Goal: Task Accomplishment & Management: Manage account settings

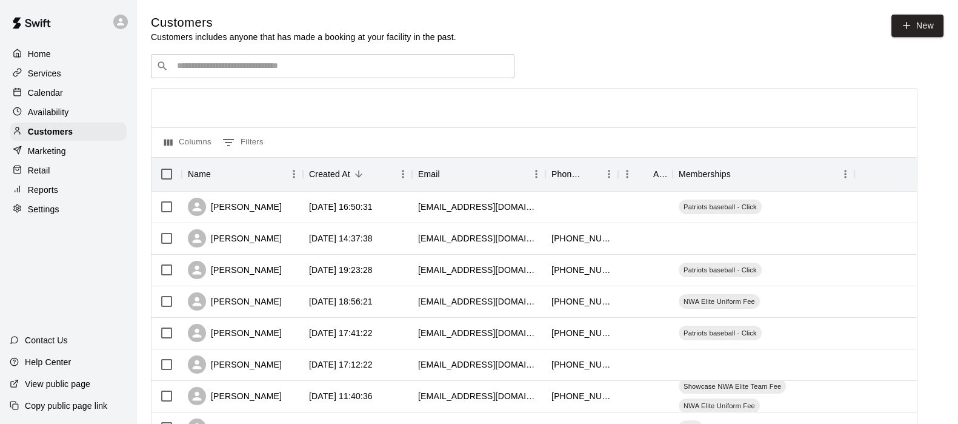
click at [199, 70] on input "Search customers by name or email" at bounding box center [341, 66] width 336 height 12
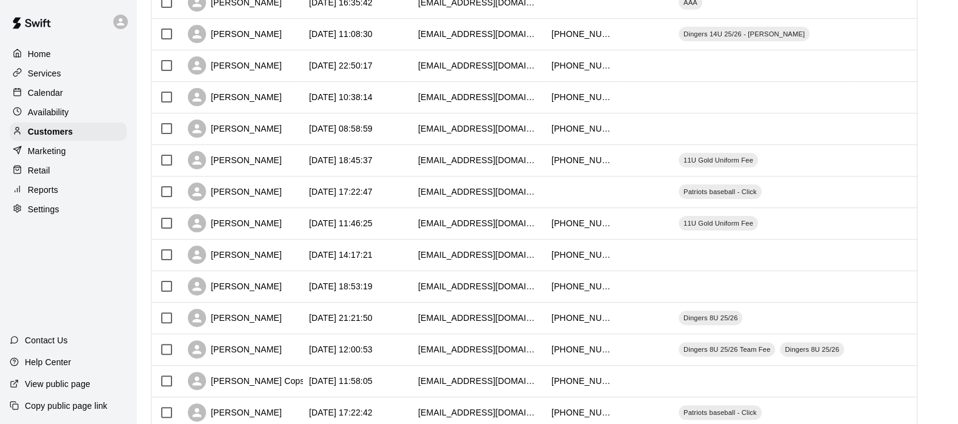
drag, startPoint x: 241, startPoint y: 373, endPoint x: 305, endPoint y: 432, distance: 87.1
click at [305, 423] on html "Home Services Calendar Availability Customers Marketing Retail Reports Settings…" at bounding box center [479, 98] width 958 height 1046
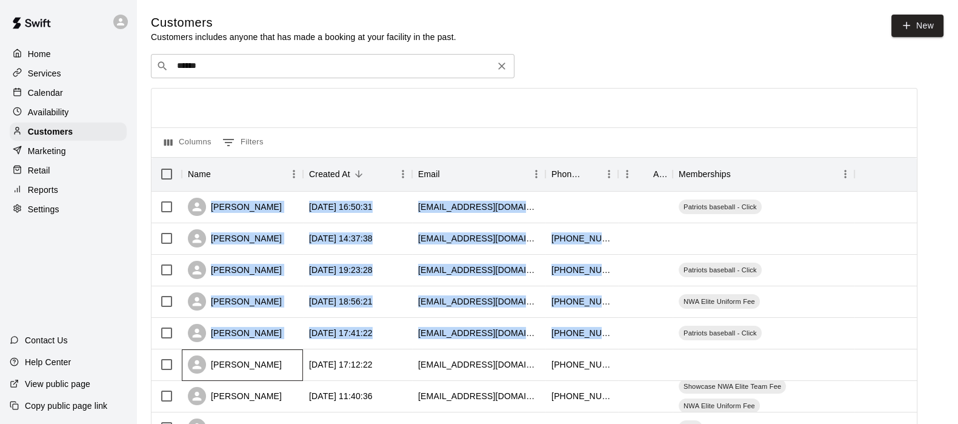
click at [331, 75] on div "​ ****** ​" at bounding box center [333, 66] width 364 height 24
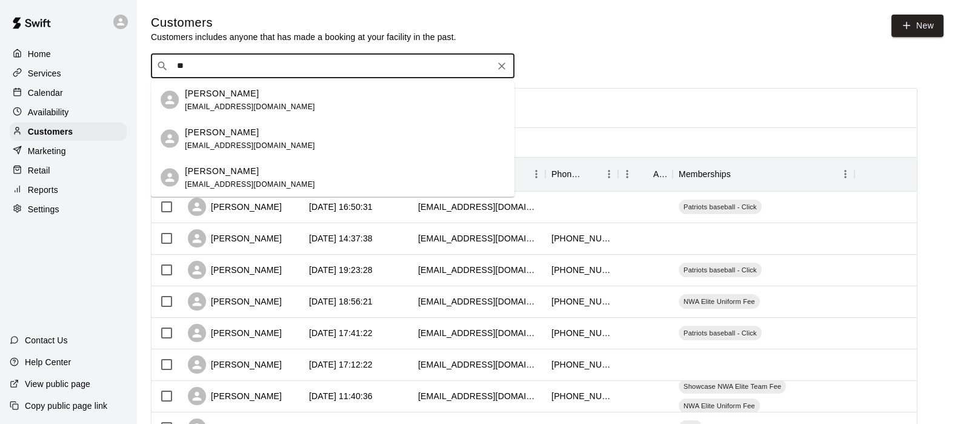
type input "*"
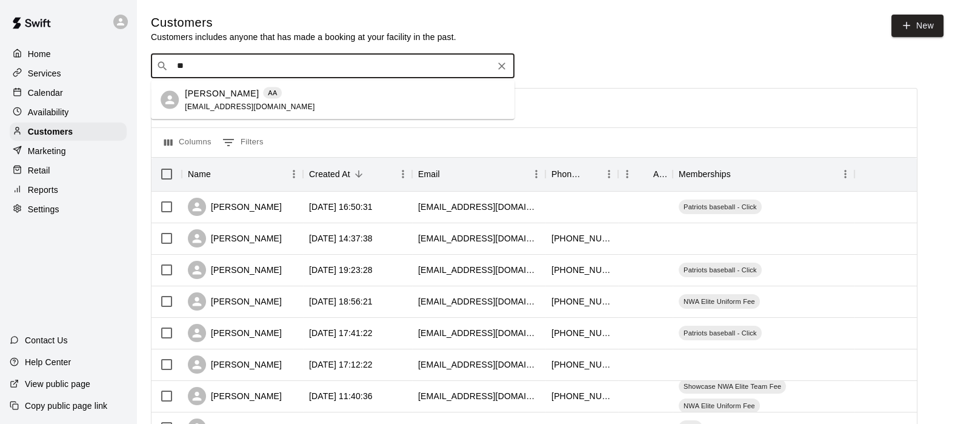
type input "*"
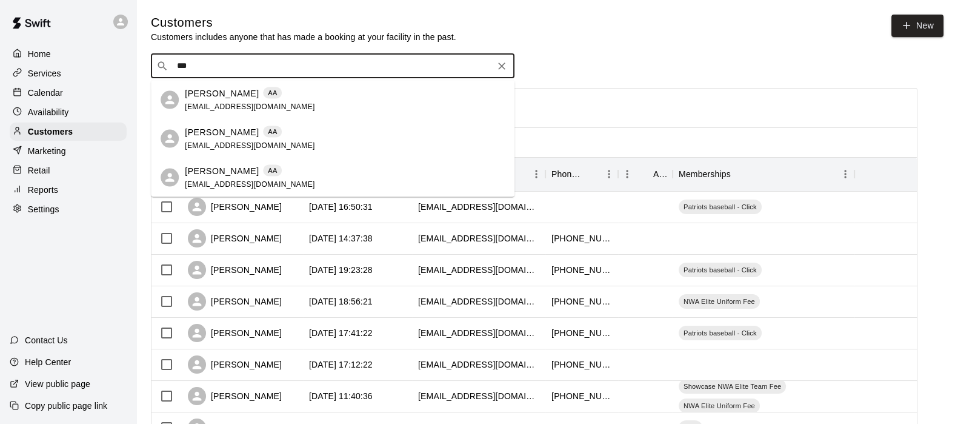
type input "****"
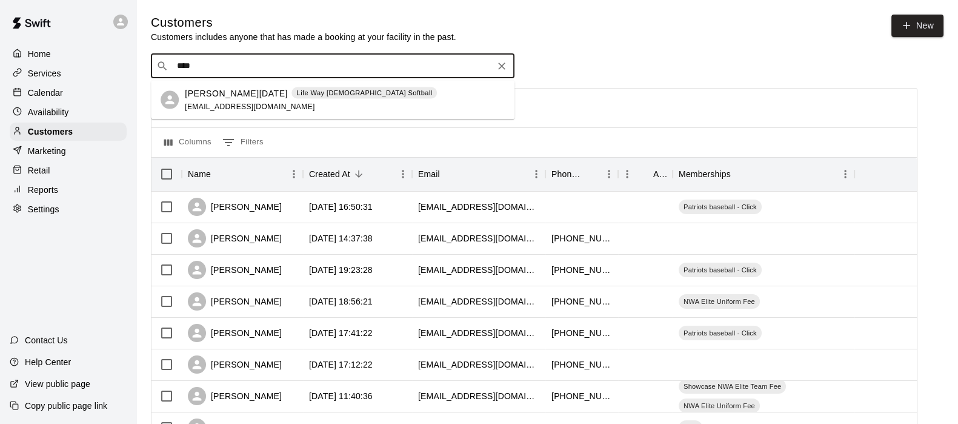
click at [218, 107] on span "[EMAIL_ADDRESS][DOMAIN_NAME]" at bounding box center [250, 106] width 130 height 8
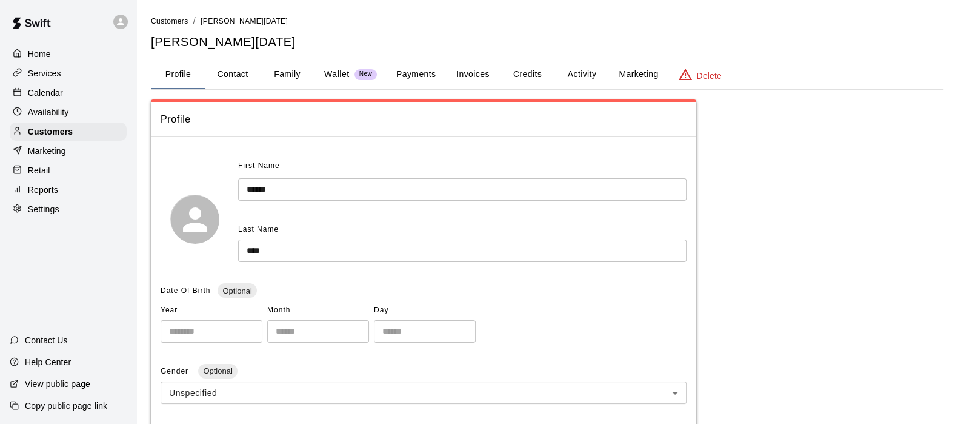
click at [595, 72] on button "Activity" at bounding box center [582, 74] width 55 height 29
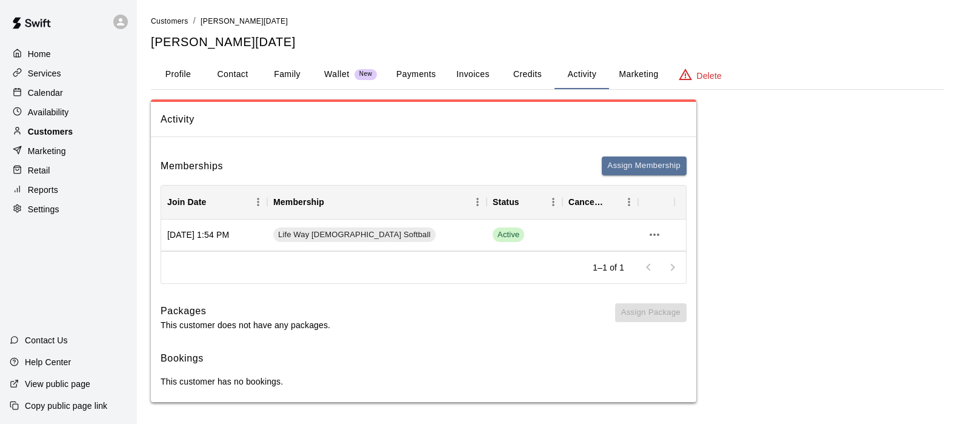
click at [66, 137] on p "Customers" at bounding box center [50, 131] width 45 height 12
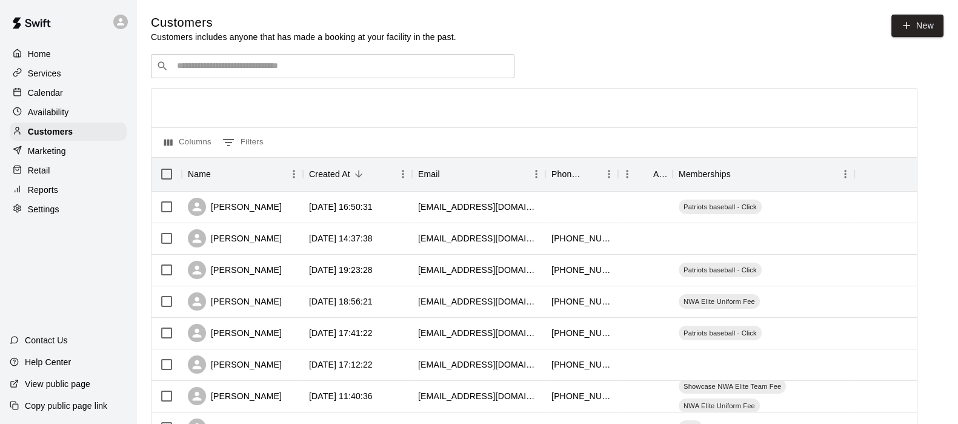
click at [182, 61] on div "​ ​" at bounding box center [333, 66] width 364 height 24
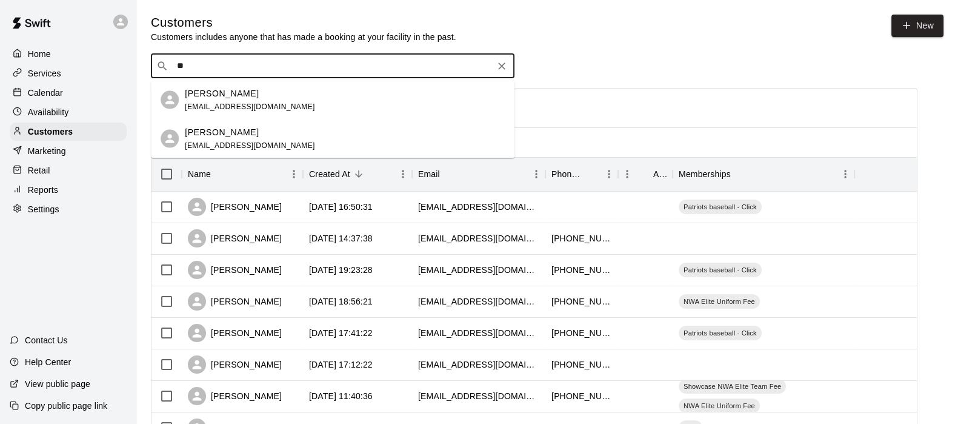
type input "*"
type input "*****"
click at [212, 104] on span "[EMAIL_ADDRESS][DOMAIN_NAME]" at bounding box center [250, 106] width 130 height 8
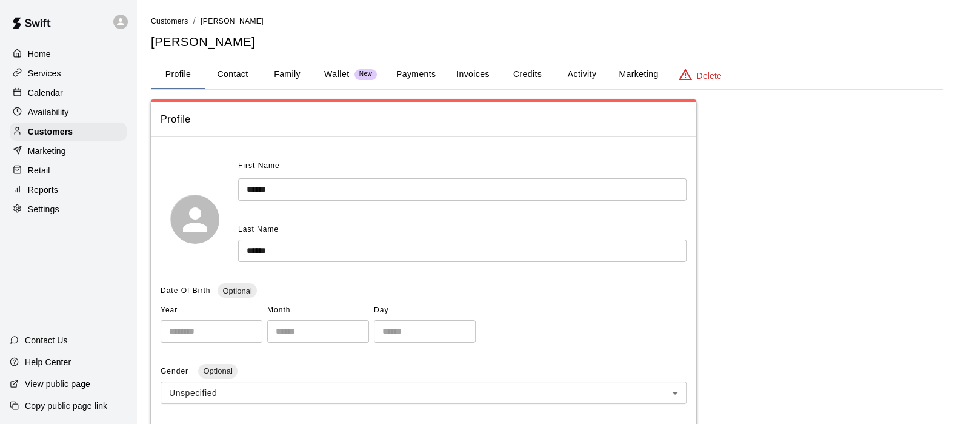
click at [431, 72] on button "Payments" at bounding box center [416, 74] width 59 height 29
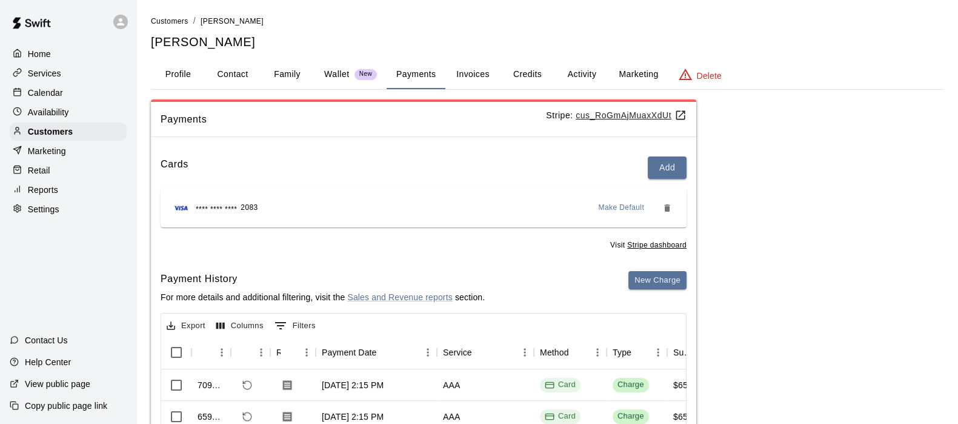
click at [562, 71] on button "Activity" at bounding box center [582, 74] width 55 height 29
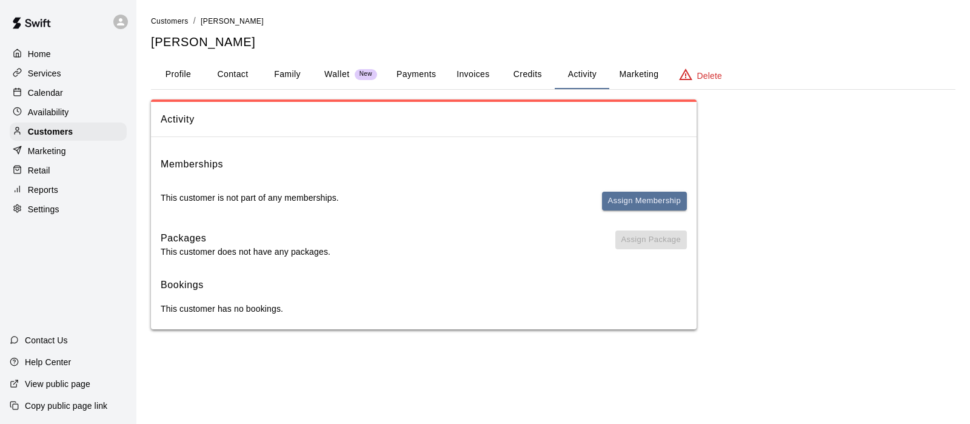
click at [419, 74] on button "Payments" at bounding box center [416, 74] width 59 height 29
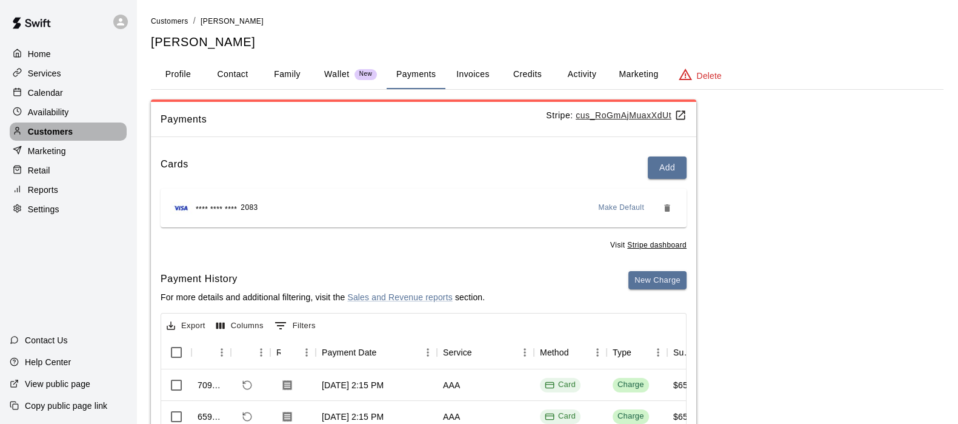
click at [50, 136] on p "Customers" at bounding box center [50, 131] width 45 height 12
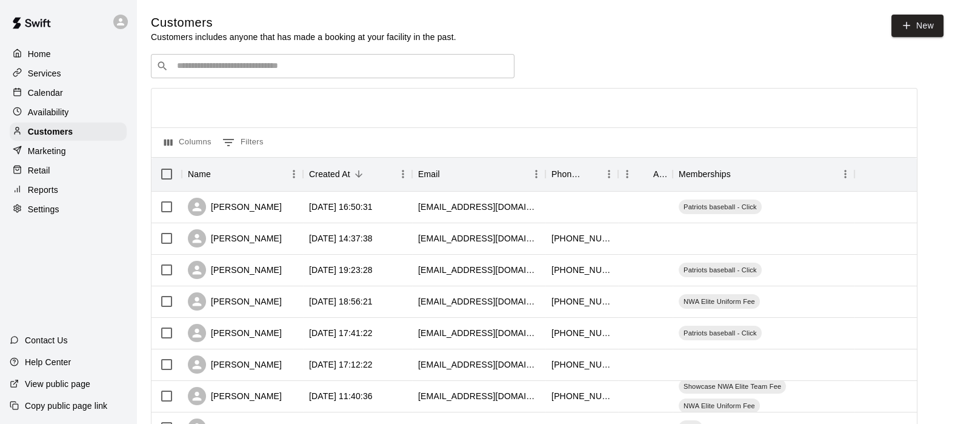
click at [188, 77] on div "​ ​" at bounding box center [333, 66] width 364 height 24
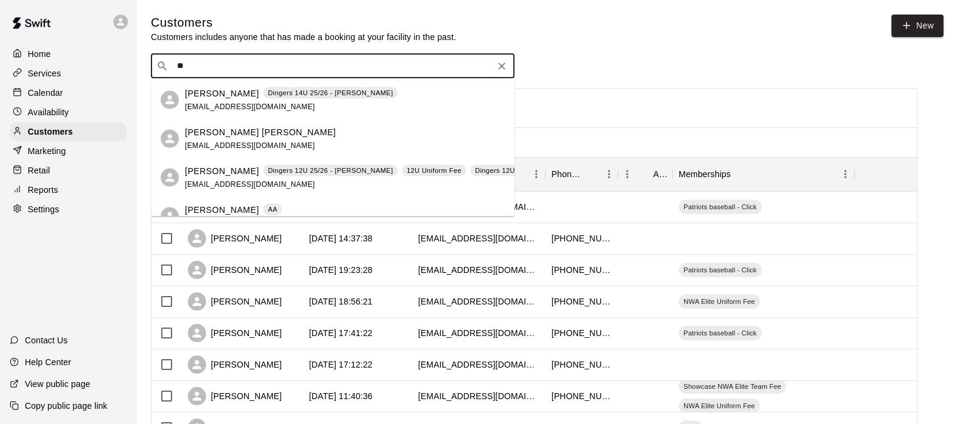
type input "*"
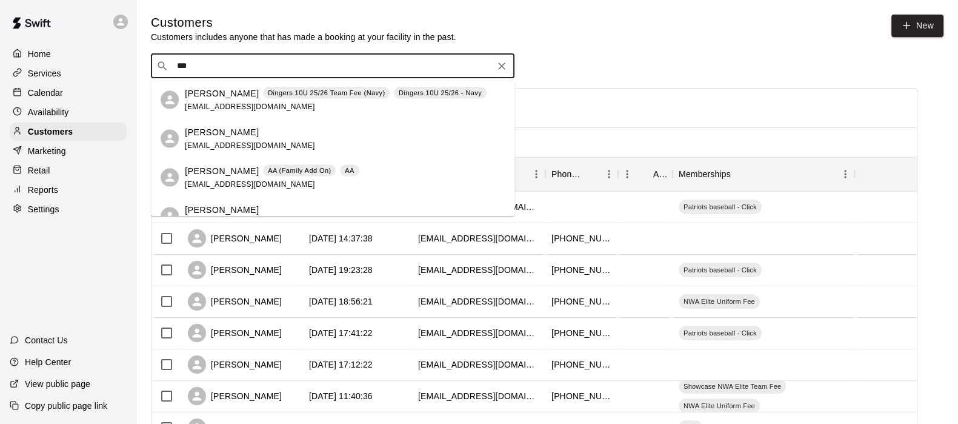
type input "****"
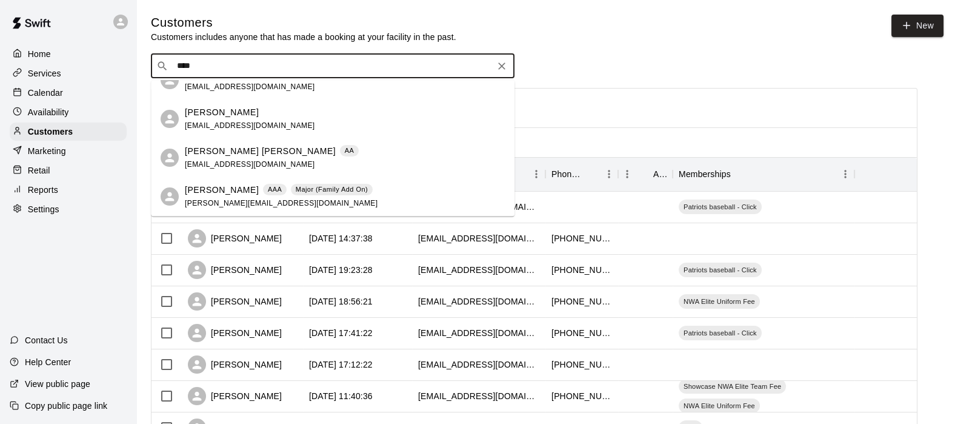
click at [285, 139] on div "[PERSON_NAME] [PERSON_NAME] [EMAIL_ADDRESS][DOMAIN_NAME]" at bounding box center [333, 158] width 364 height 39
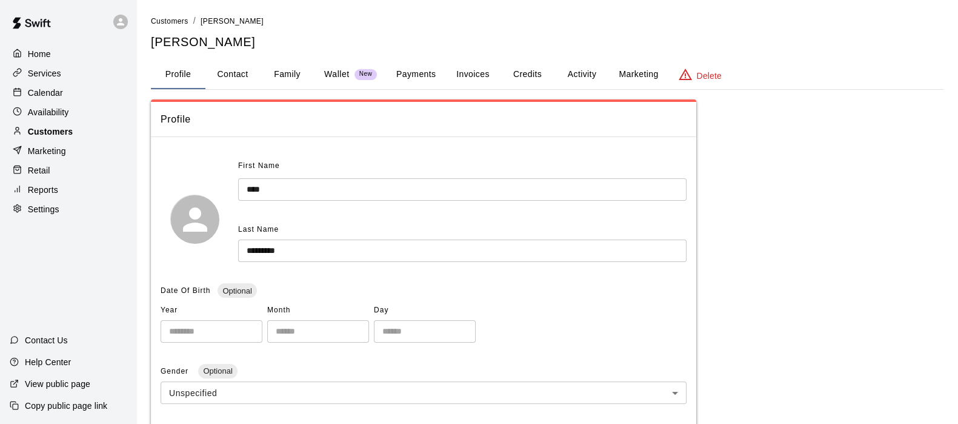
click at [33, 136] on p "Customers" at bounding box center [50, 131] width 45 height 12
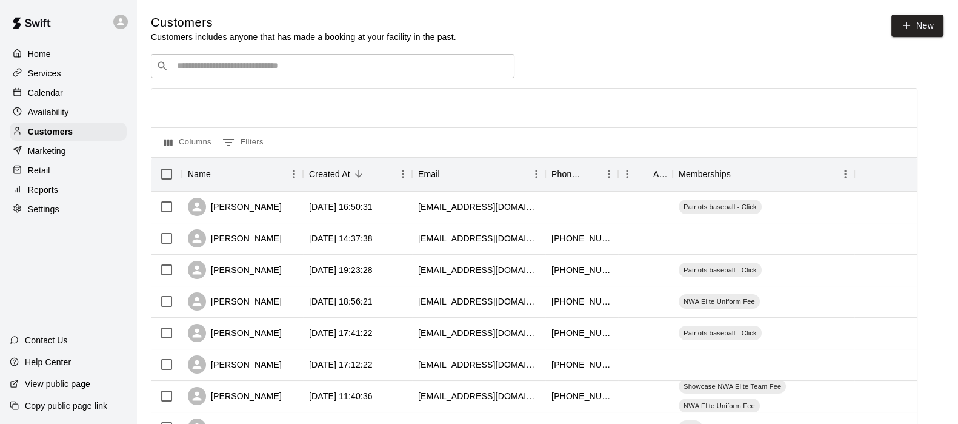
click at [232, 71] on input "Search customers by name or email" at bounding box center [341, 66] width 336 height 12
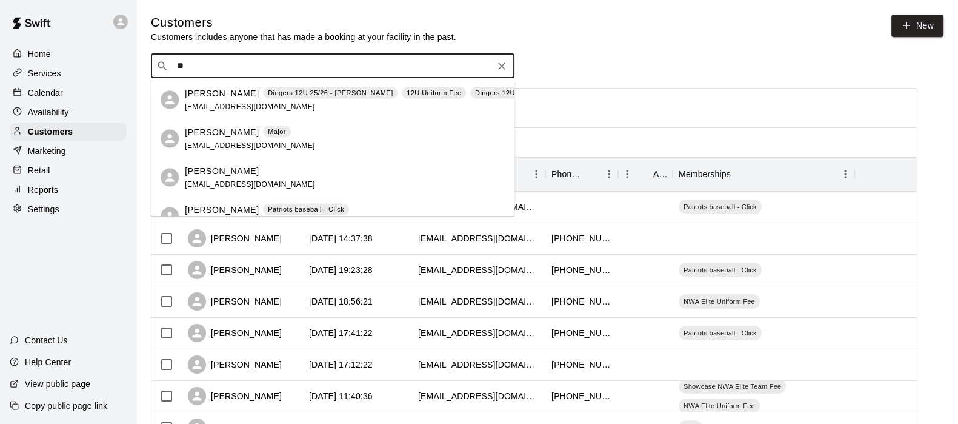
type input "*"
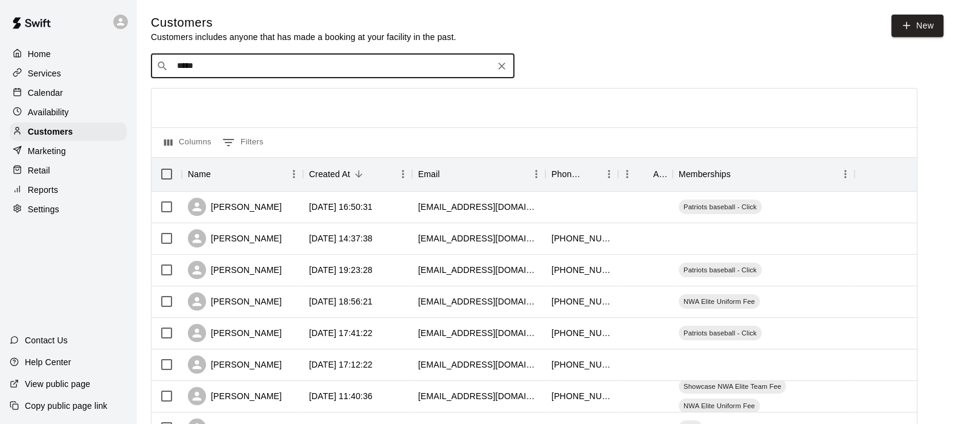
type input "******"
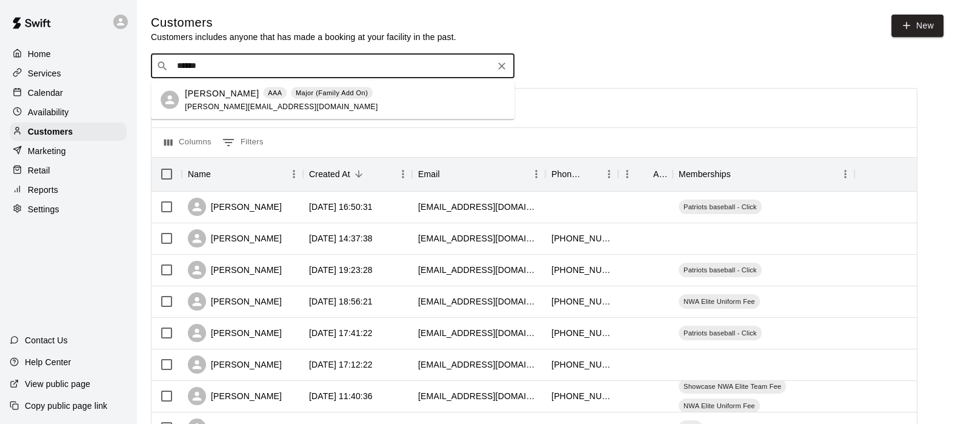
click at [222, 92] on p "[PERSON_NAME]" at bounding box center [222, 93] width 74 height 13
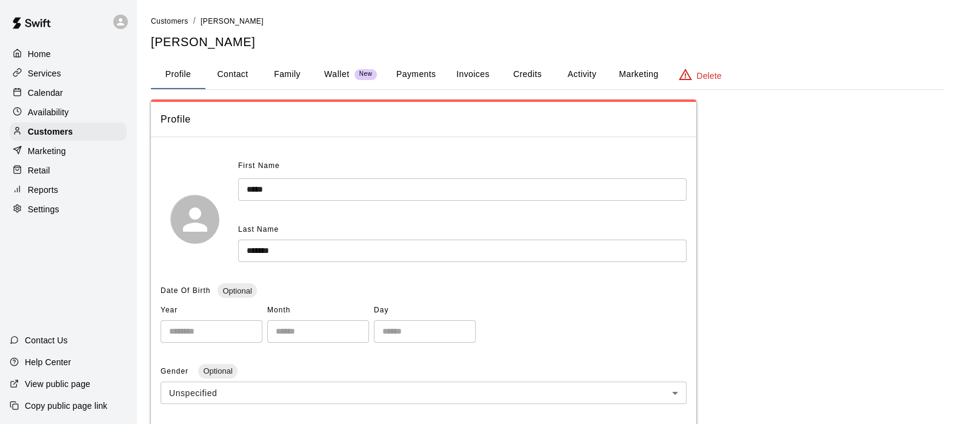
click at [281, 70] on button "Family" at bounding box center [287, 74] width 55 height 29
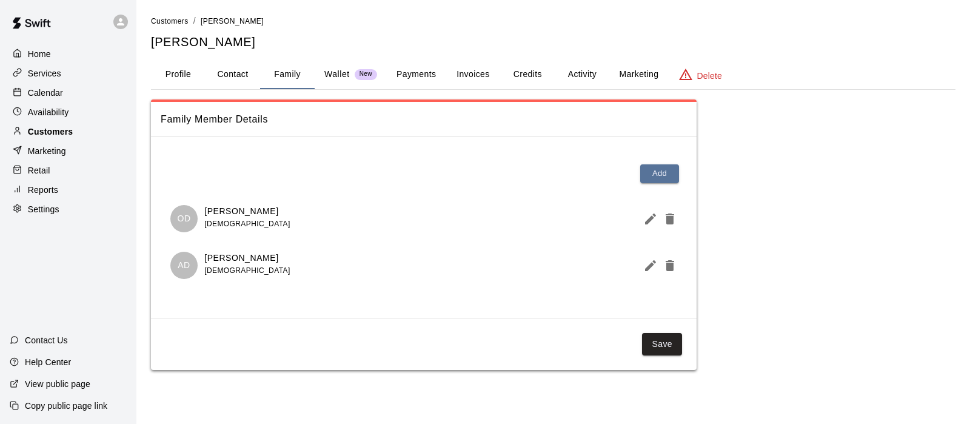
click at [51, 141] on div "Customers" at bounding box center [68, 131] width 117 height 18
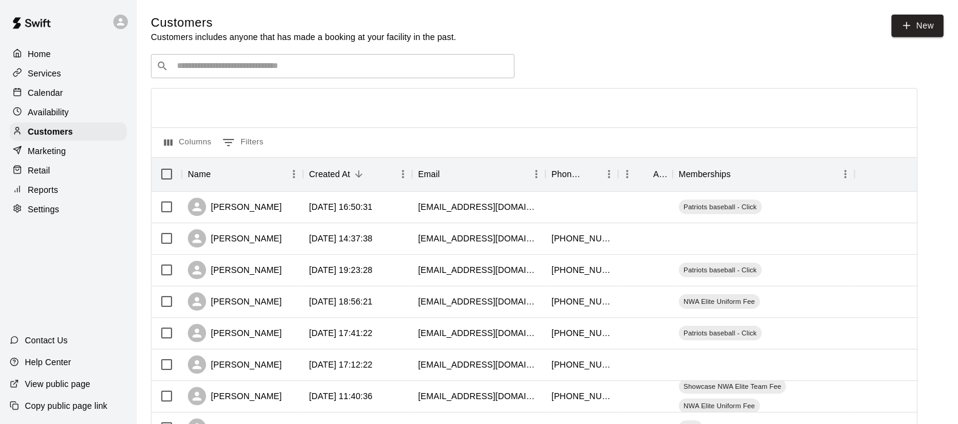
click at [215, 75] on div "​ ​" at bounding box center [333, 66] width 364 height 24
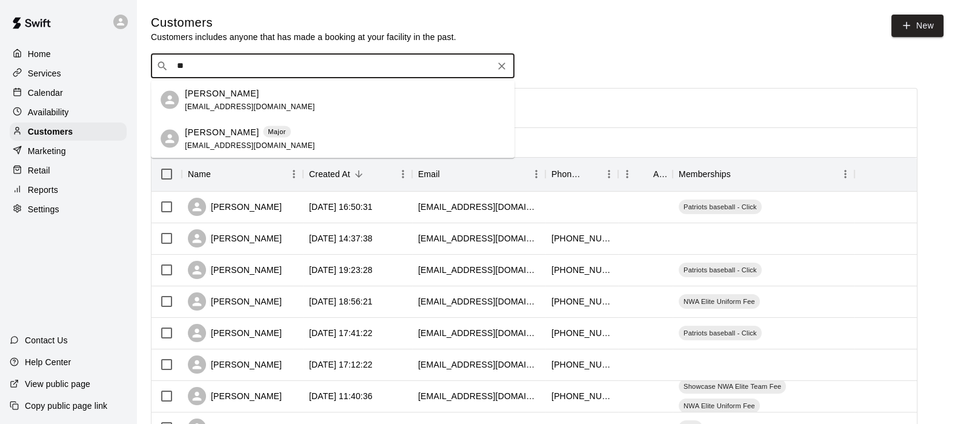
type input "*"
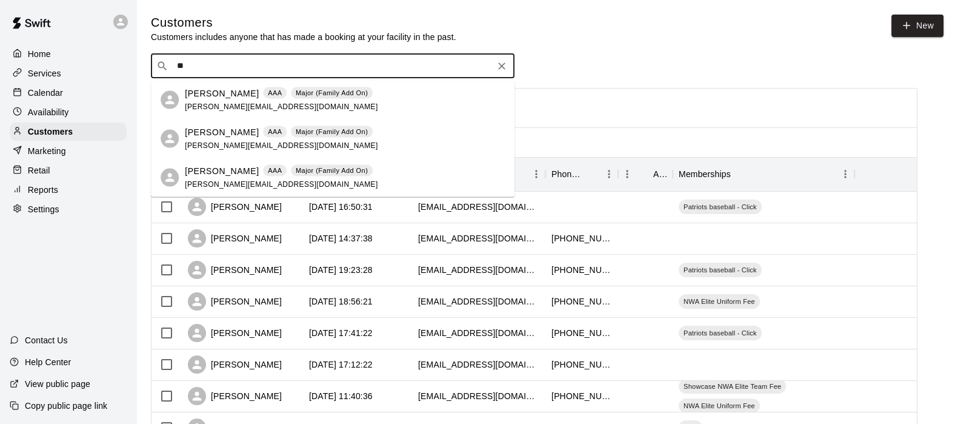
type input "*"
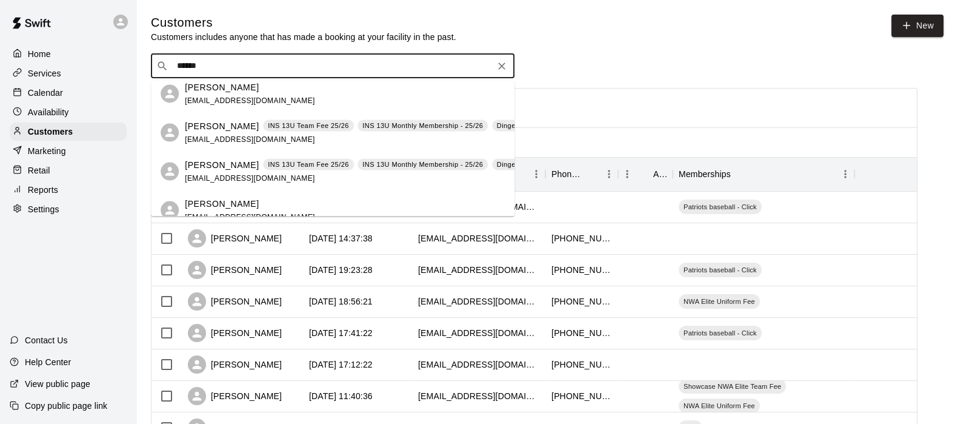
scroll to position [330, 0]
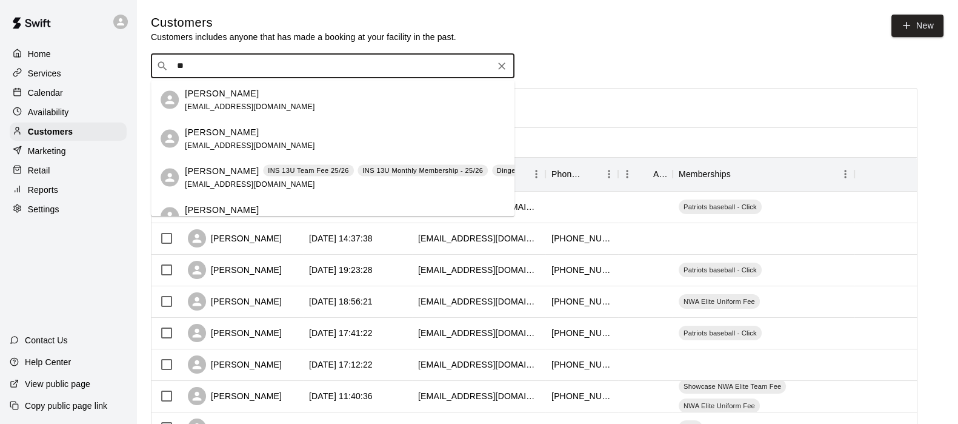
type input "*"
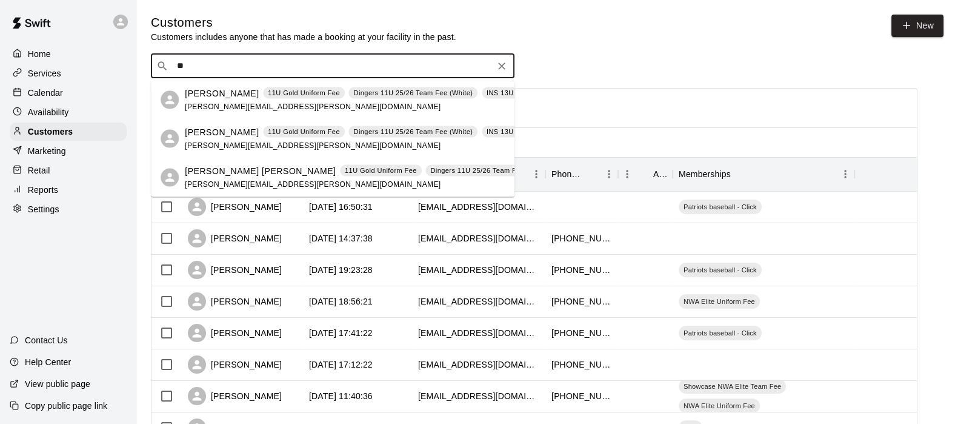
type input "*"
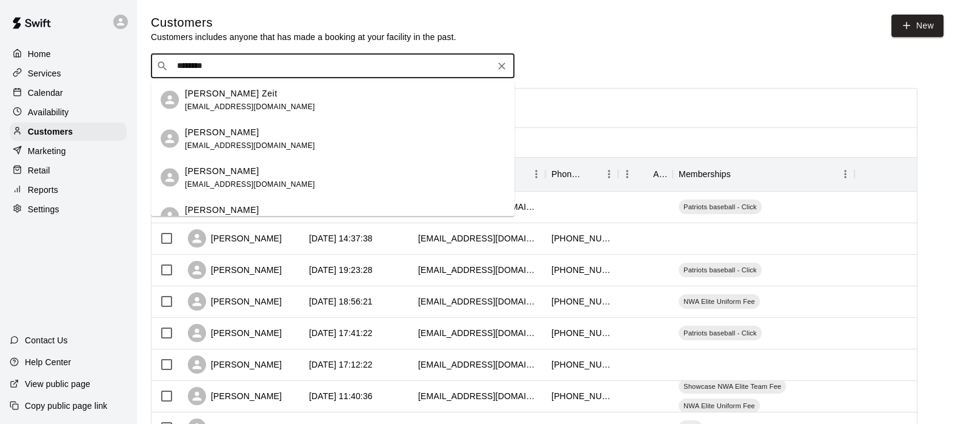
type input "*********"
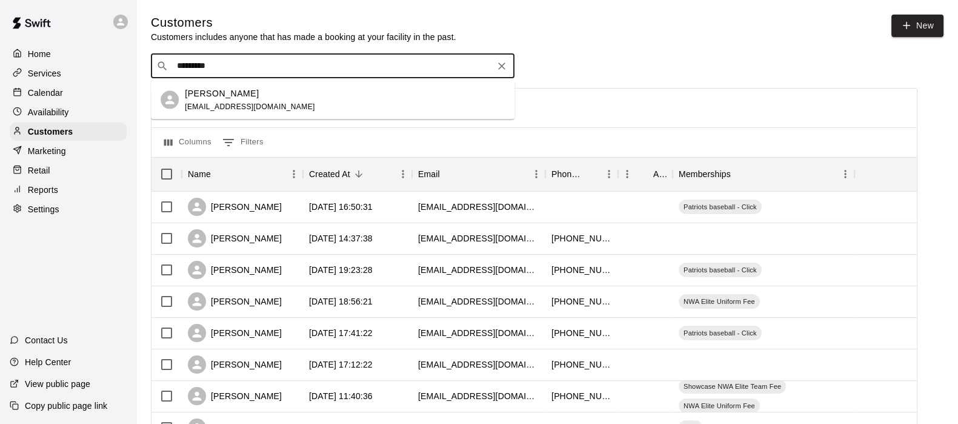
click at [212, 99] on div "[PERSON_NAME] [EMAIL_ADDRESS][DOMAIN_NAME]" at bounding box center [250, 100] width 130 height 26
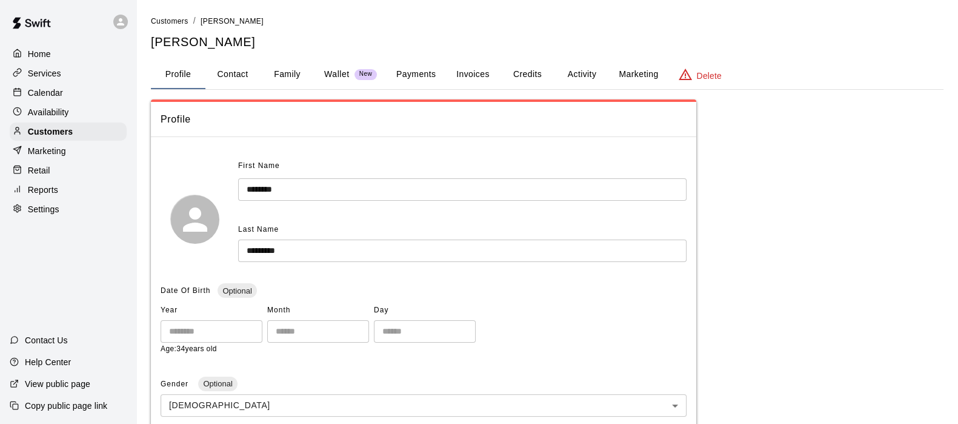
click at [573, 74] on button "Activity" at bounding box center [582, 74] width 55 height 29
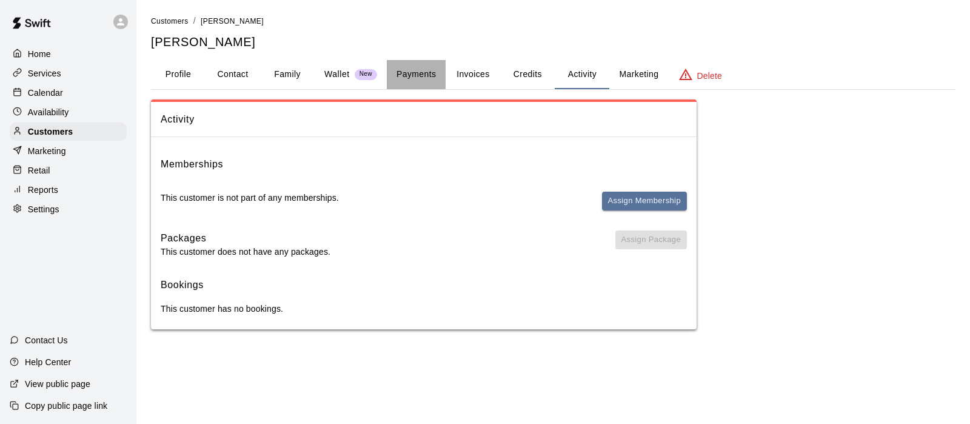
click at [404, 71] on button "Payments" at bounding box center [416, 74] width 59 height 29
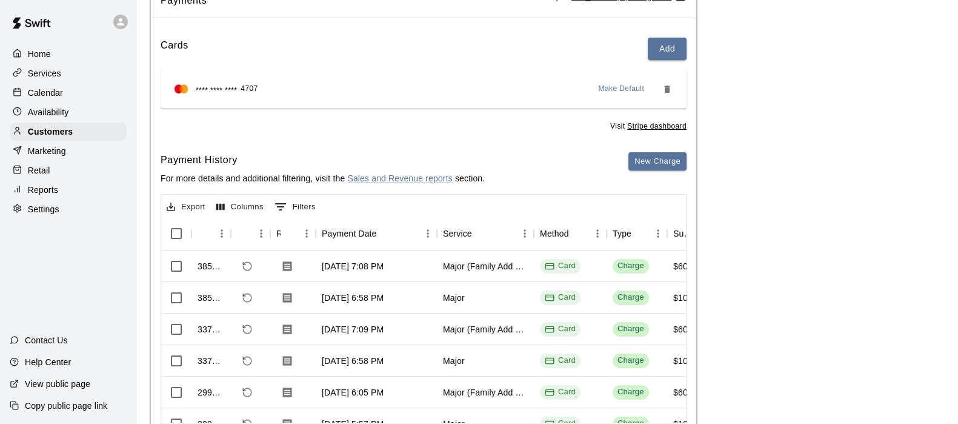
scroll to position [120, 0]
click at [40, 131] on p "Customers" at bounding box center [50, 131] width 45 height 12
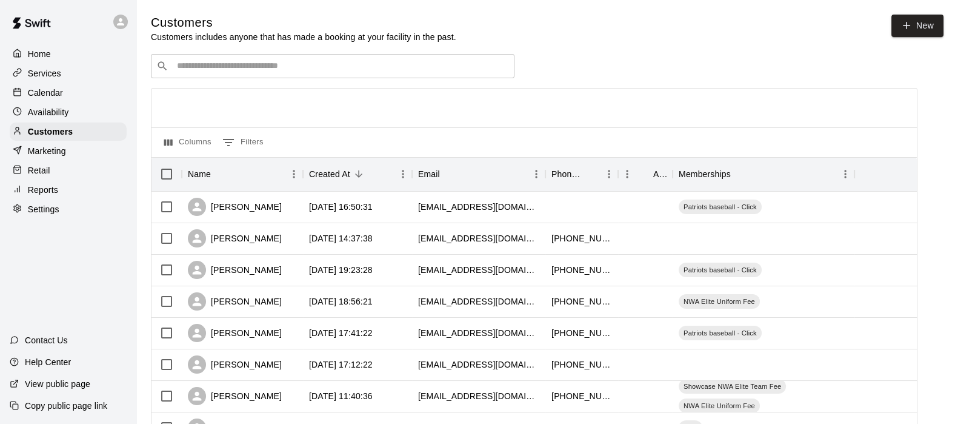
click at [190, 67] on input "Search customers by name or email" at bounding box center [341, 66] width 336 height 12
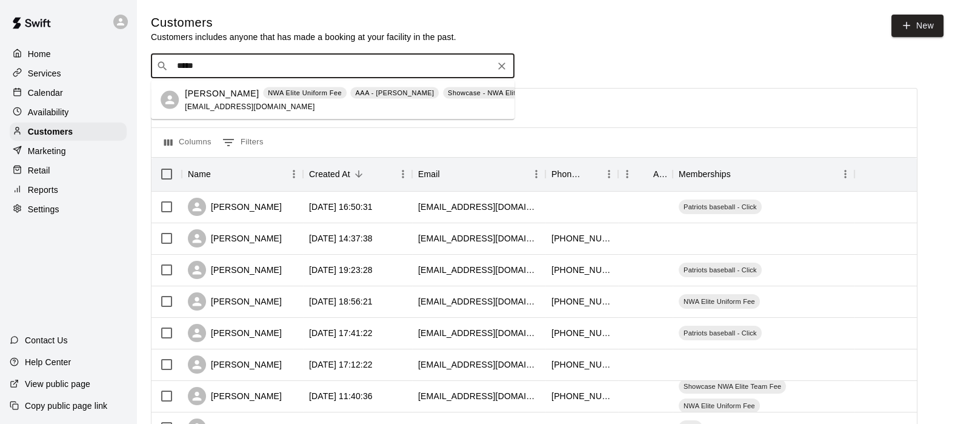
type input "******"
click at [197, 97] on p "[PERSON_NAME]" at bounding box center [222, 93] width 74 height 13
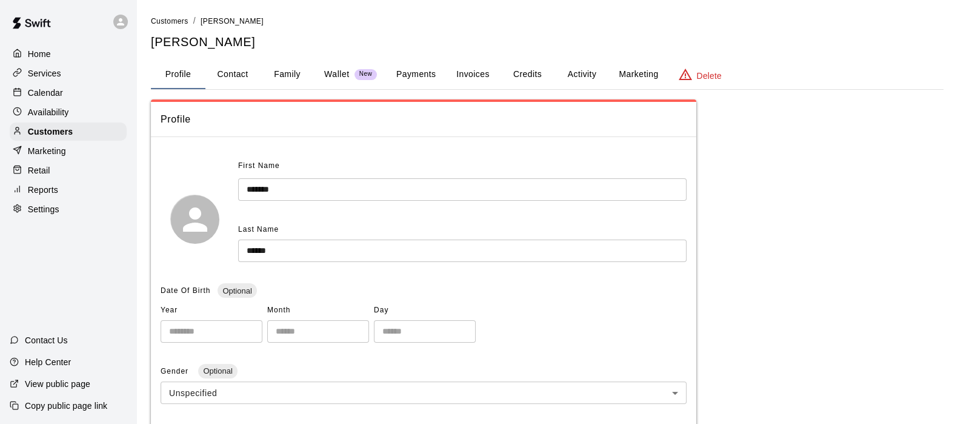
click at [581, 78] on button "Activity" at bounding box center [582, 74] width 55 height 29
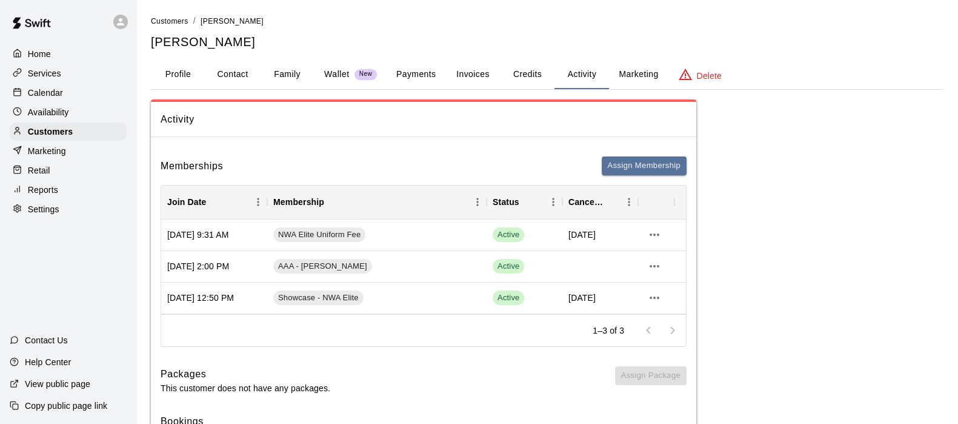
click at [296, 72] on button "Family" at bounding box center [287, 74] width 55 height 29
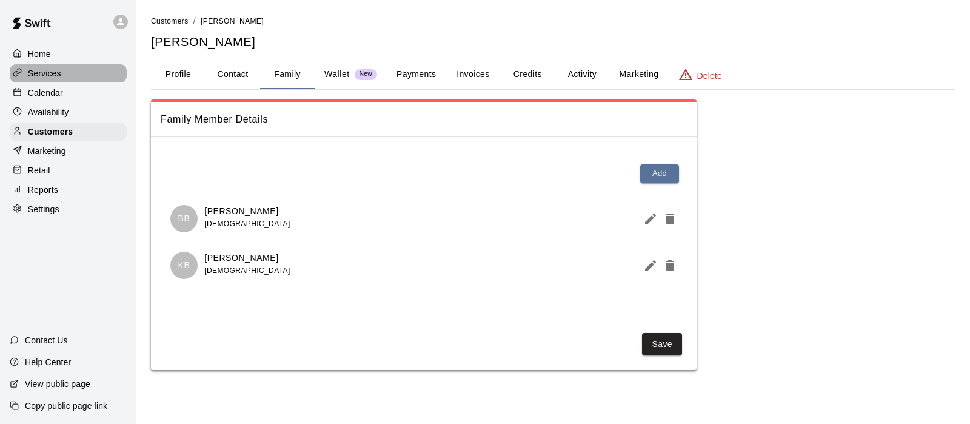
click at [48, 68] on div "Services" at bounding box center [68, 73] width 117 height 18
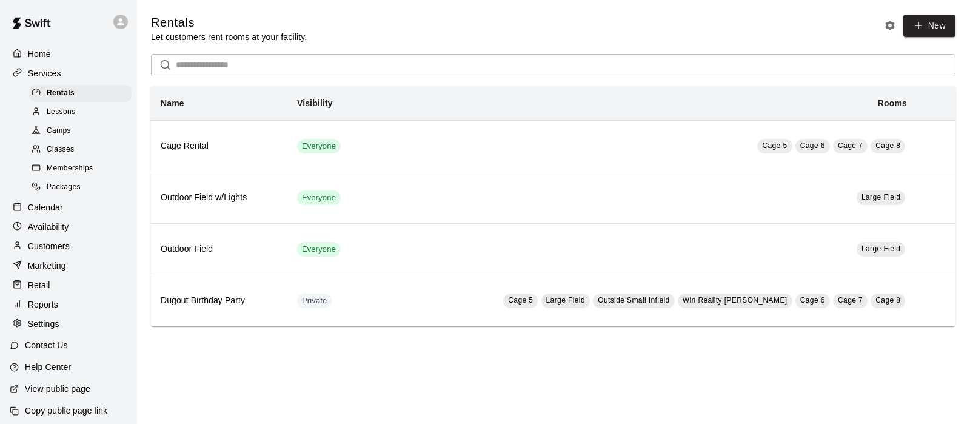
click at [60, 175] on span "Memberships" at bounding box center [70, 168] width 46 height 12
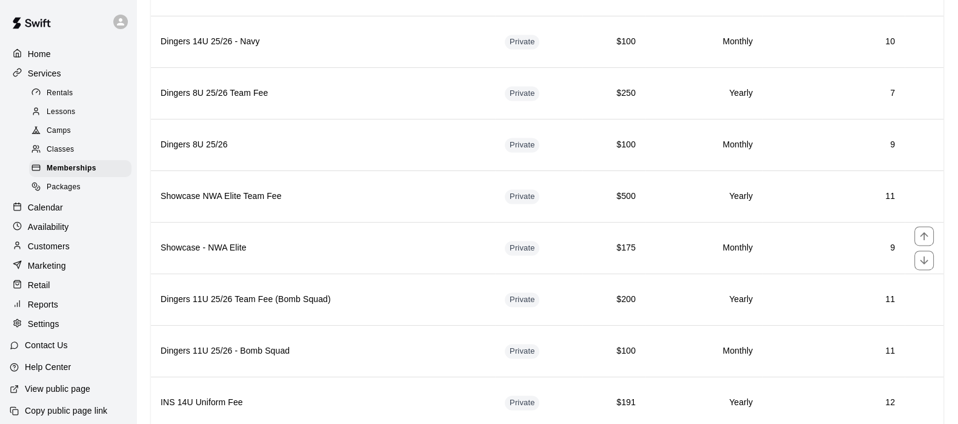
scroll to position [2267, 0]
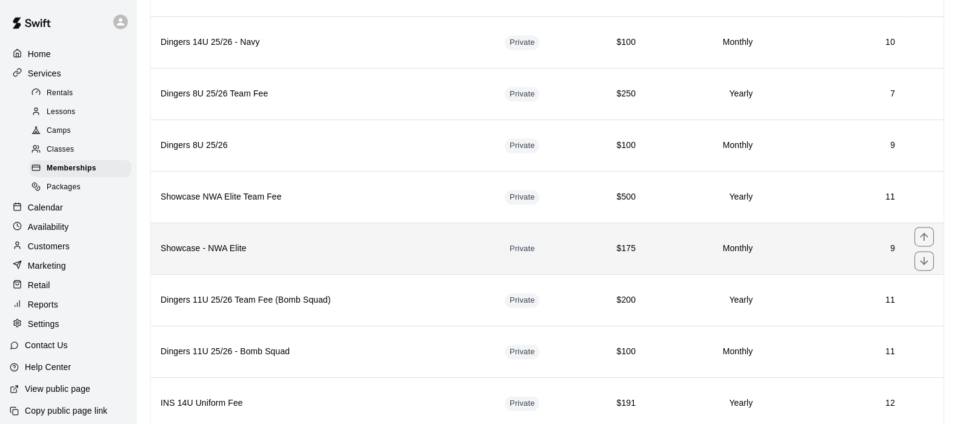
click at [288, 233] on th "Showcase - NWA Elite" at bounding box center [323, 248] width 344 height 52
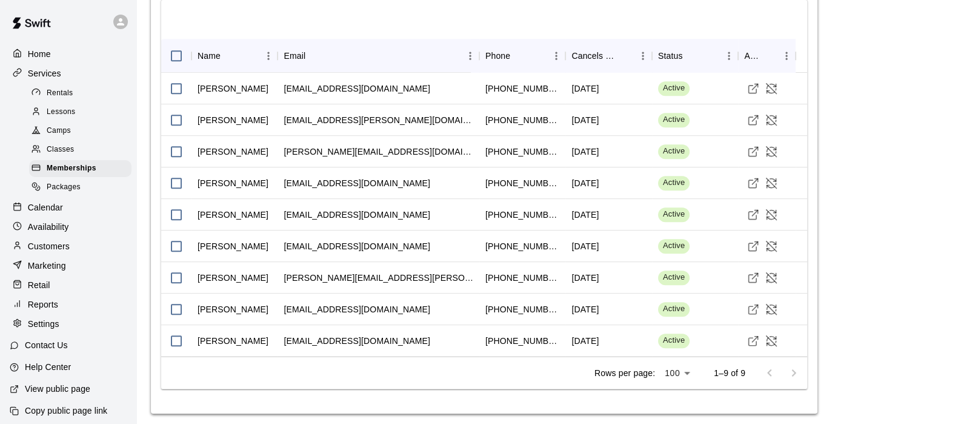
scroll to position [907, 0]
click at [47, 252] on p "Customers" at bounding box center [49, 246] width 42 height 12
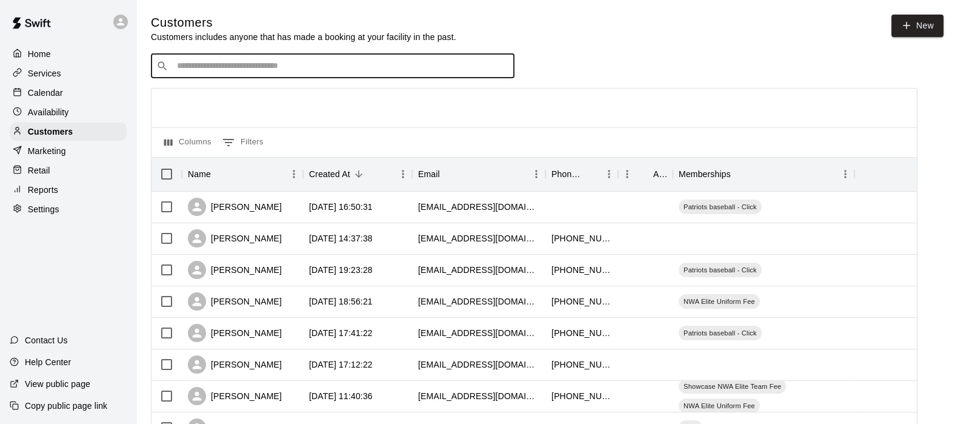
click at [182, 68] on input "Search customers by name or email" at bounding box center [341, 66] width 336 height 12
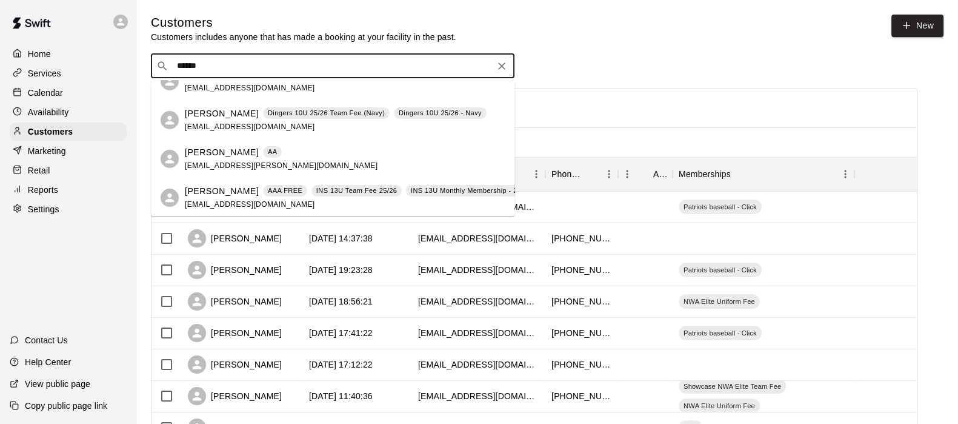
scroll to position [19, 0]
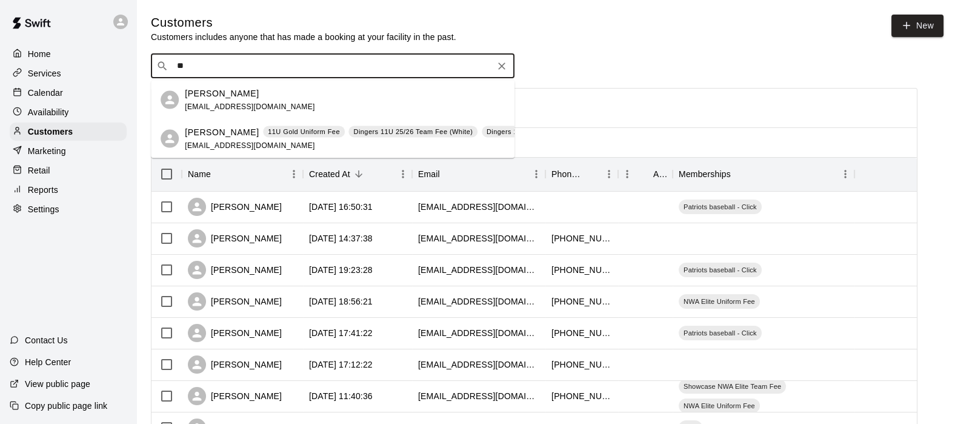
type input "*"
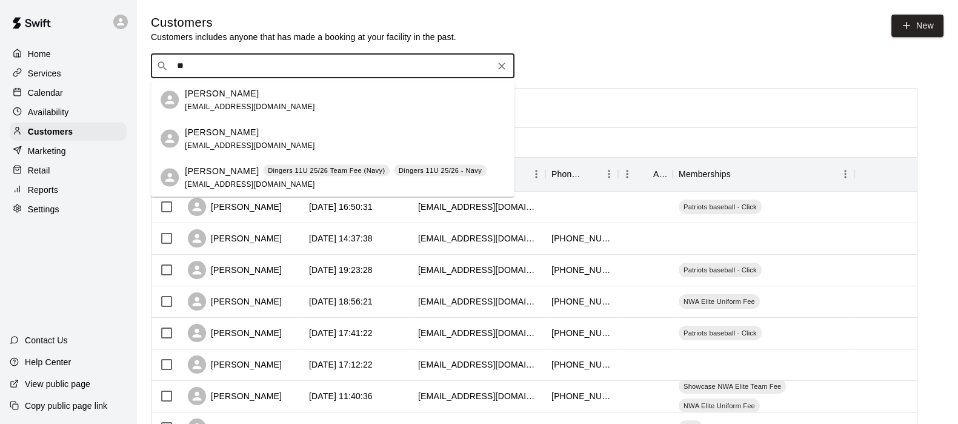
type input "*"
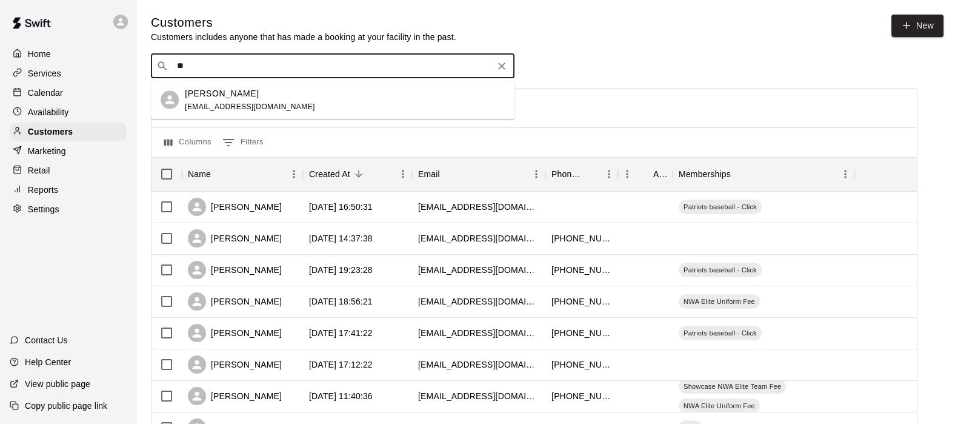
type input "*"
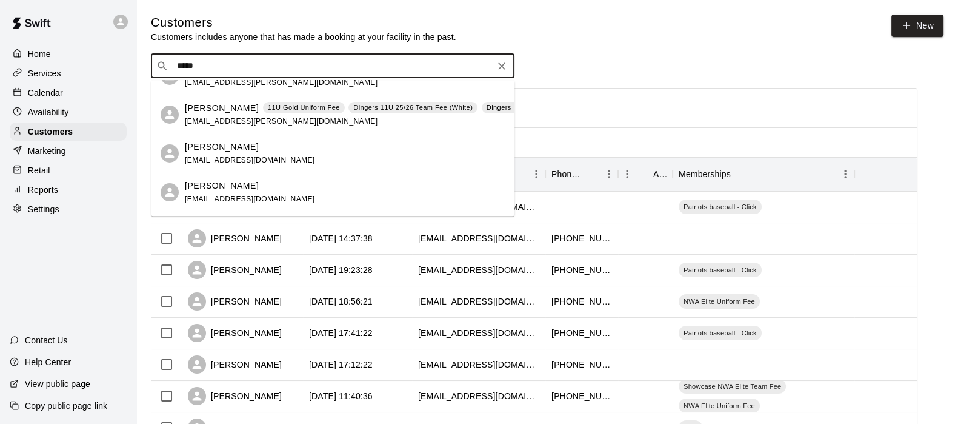
scroll to position [0, 0]
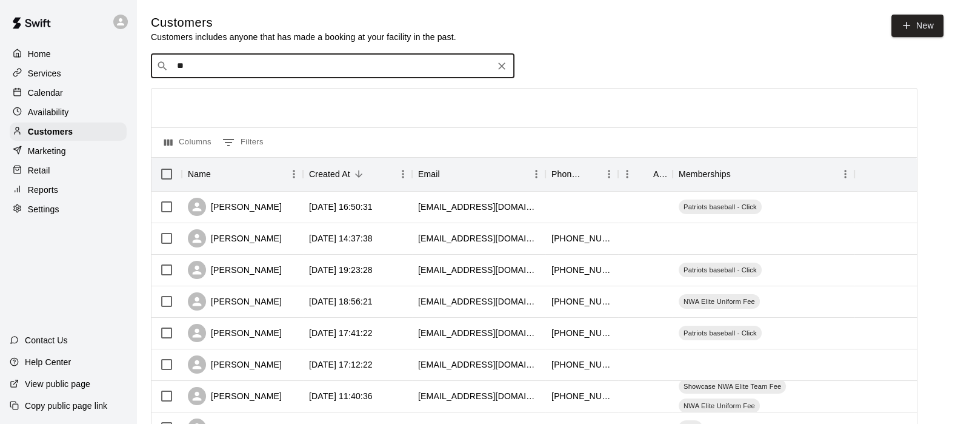
type input "*"
type input "******"
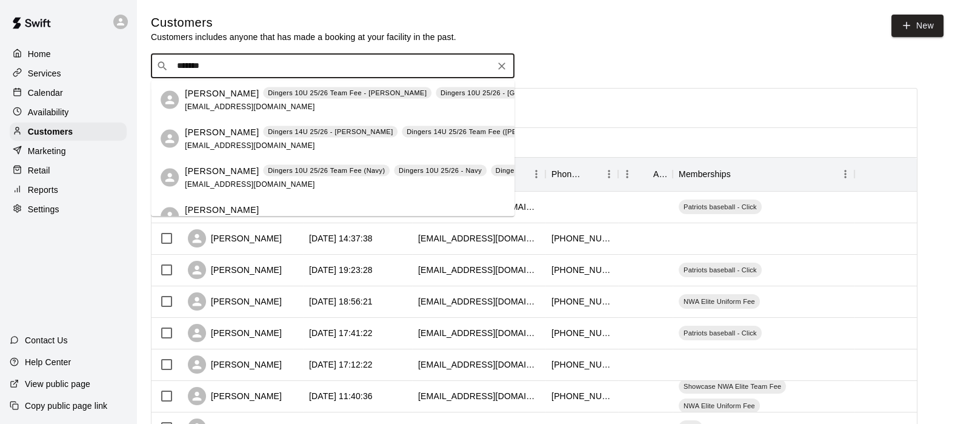
click at [230, 180] on span "[EMAIL_ADDRESS][DOMAIN_NAME]" at bounding box center [250, 183] width 130 height 8
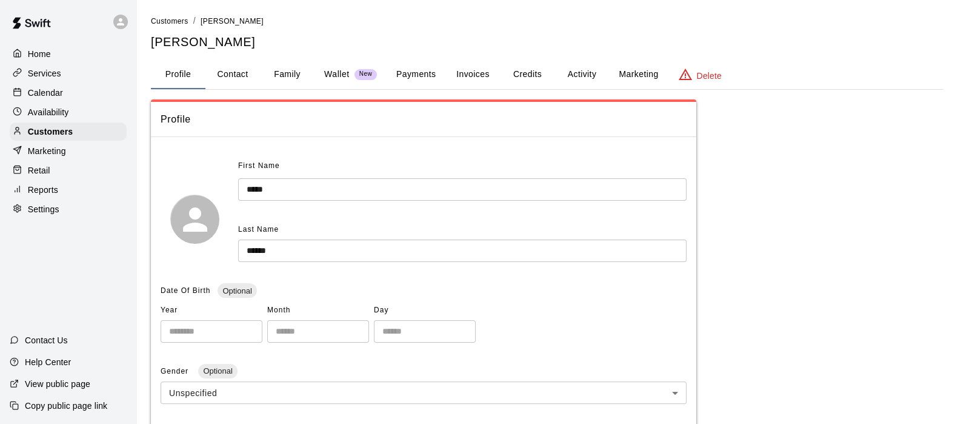
click at [576, 72] on button "Activity" at bounding box center [582, 74] width 55 height 29
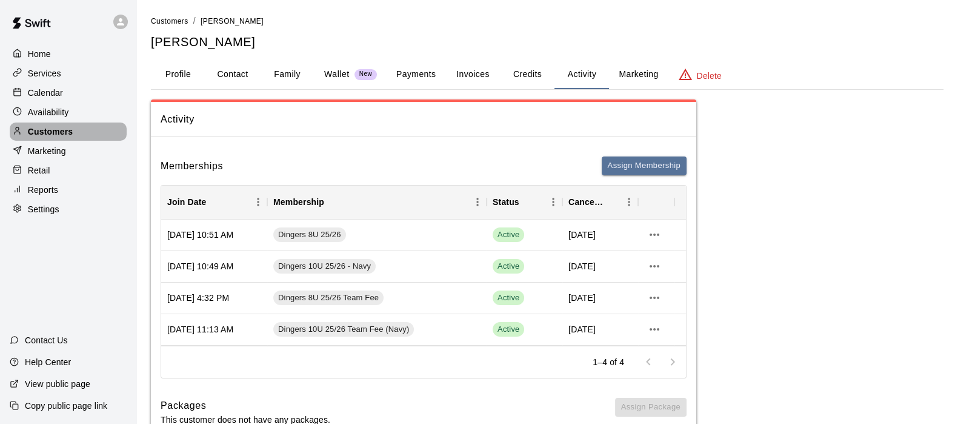
click at [73, 139] on div "Customers" at bounding box center [68, 131] width 117 height 18
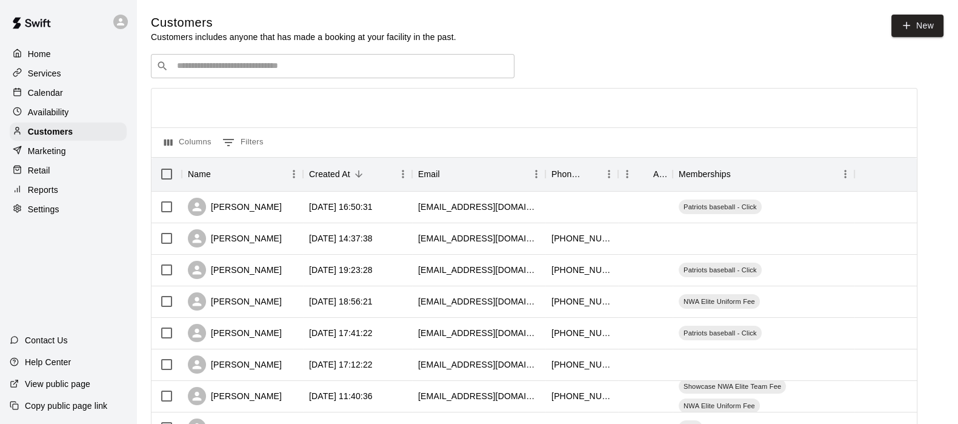
click at [181, 72] on input "Search customers by name or email" at bounding box center [341, 66] width 336 height 12
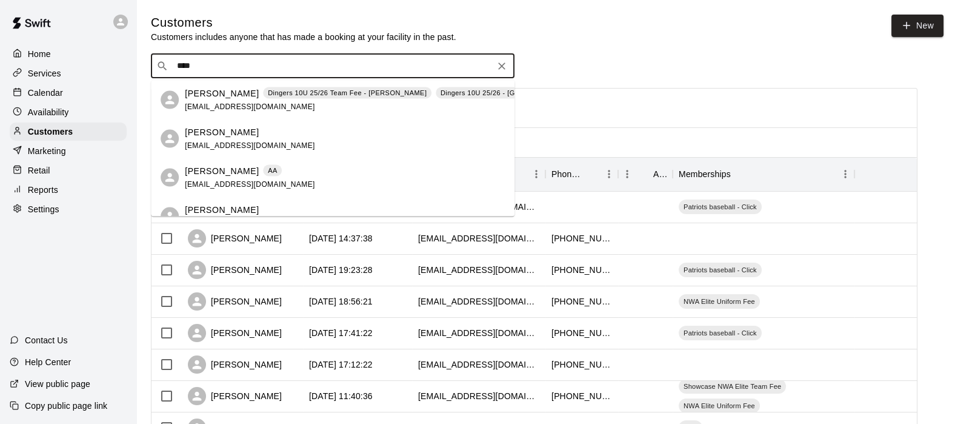
type input "*****"
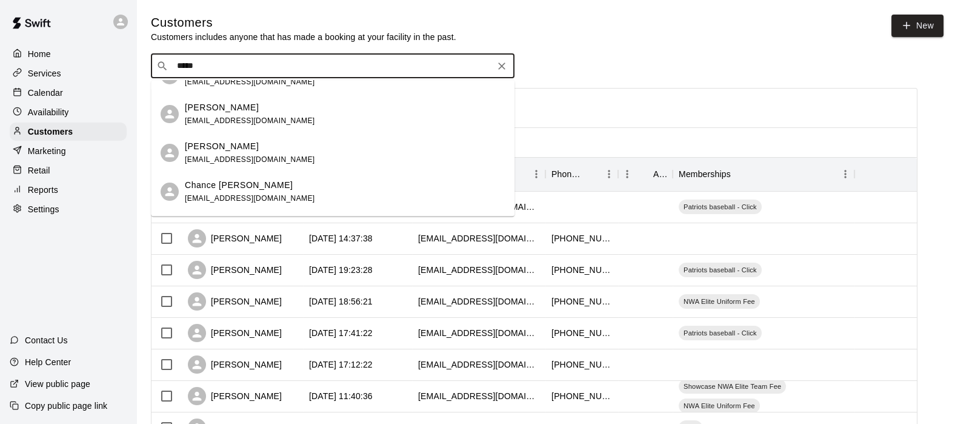
scroll to position [102, 0]
click at [232, 181] on p "Chance [PERSON_NAME]" at bounding box center [239, 184] width 108 height 13
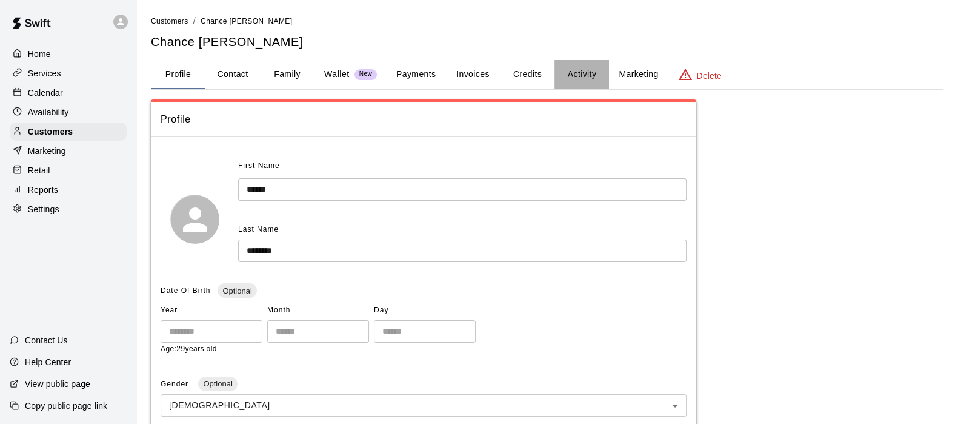
click at [574, 75] on button "Activity" at bounding box center [582, 74] width 55 height 29
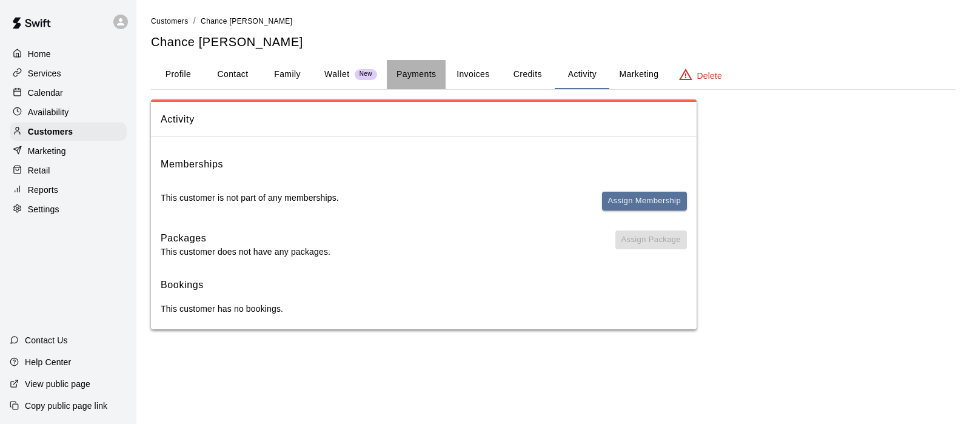
click at [416, 67] on button "Payments" at bounding box center [416, 74] width 59 height 29
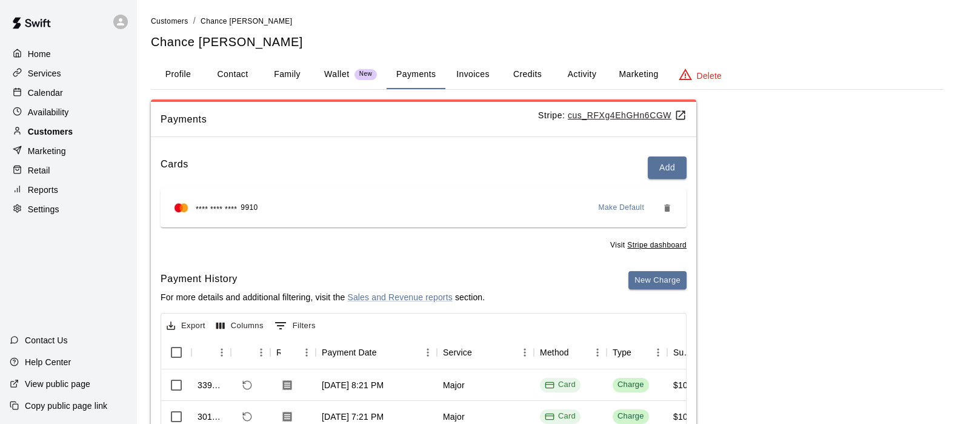
click at [58, 132] on p "Customers" at bounding box center [50, 131] width 45 height 12
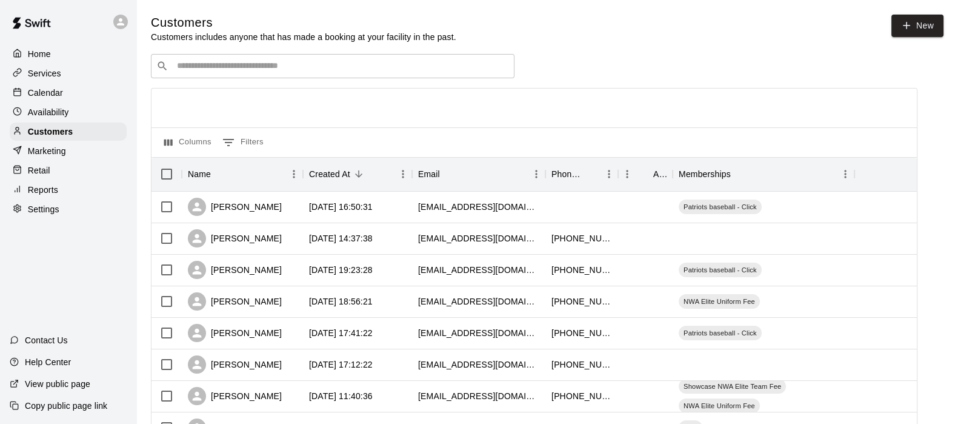
click at [180, 68] on input "Search customers by name or email" at bounding box center [341, 66] width 336 height 12
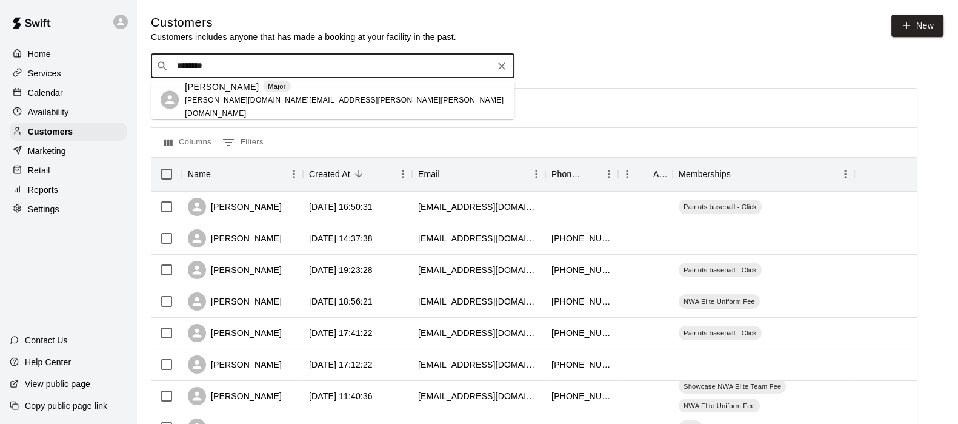
type input "*********"
click at [190, 93] on p "[PERSON_NAME]" at bounding box center [222, 86] width 74 height 13
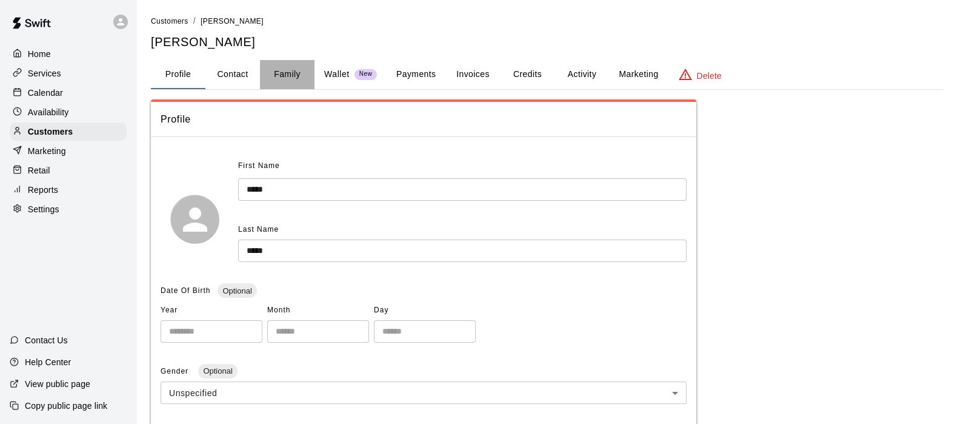
click at [282, 74] on button "Family" at bounding box center [287, 74] width 55 height 29
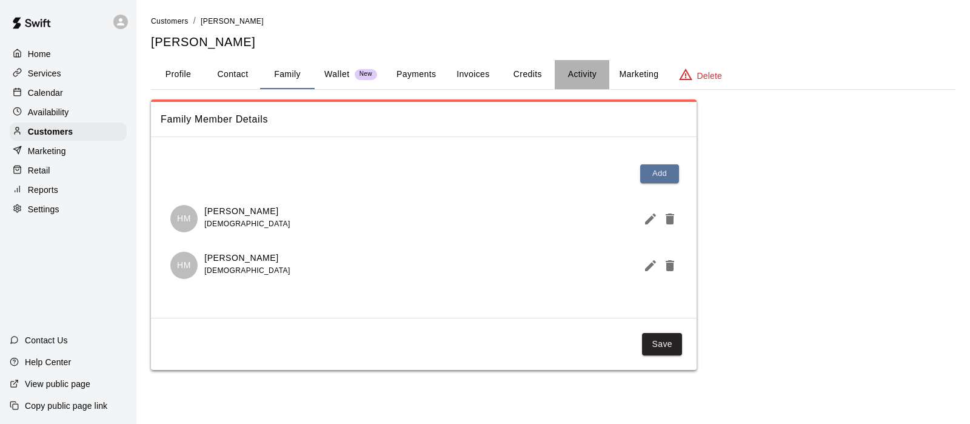
click at [581, 75] on button "Activity" at bounding box center [582, 74] width 55 height 29
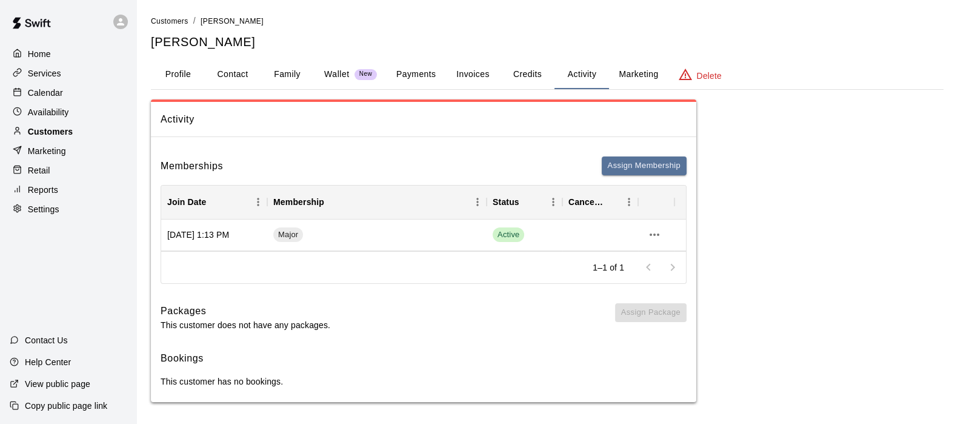
click at [82, 130] on div "Customers" at bounding box center [68, 131] width 117 height 18
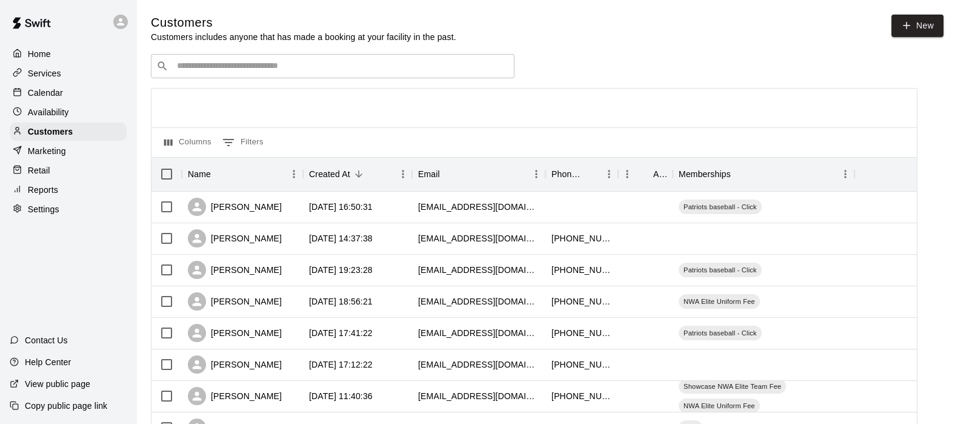
click at [193, 65] on input "Search customers by name or email" at bounding box center [341, 66] width 336 height 12
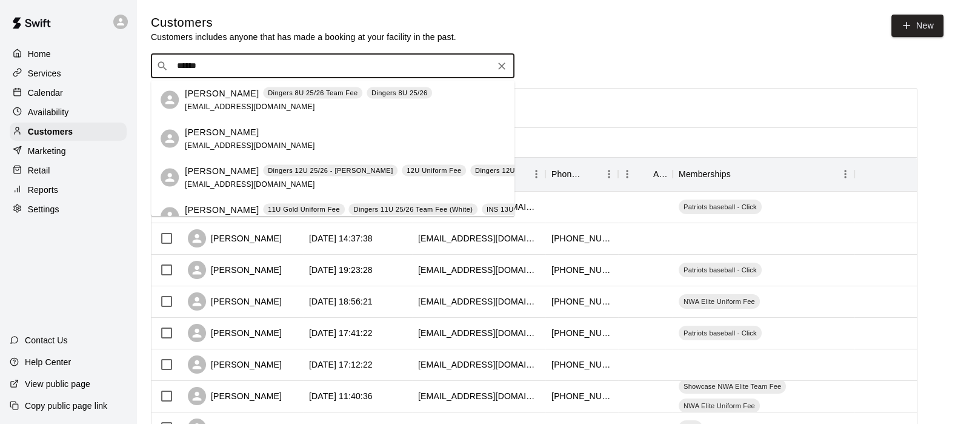
type input "*******"
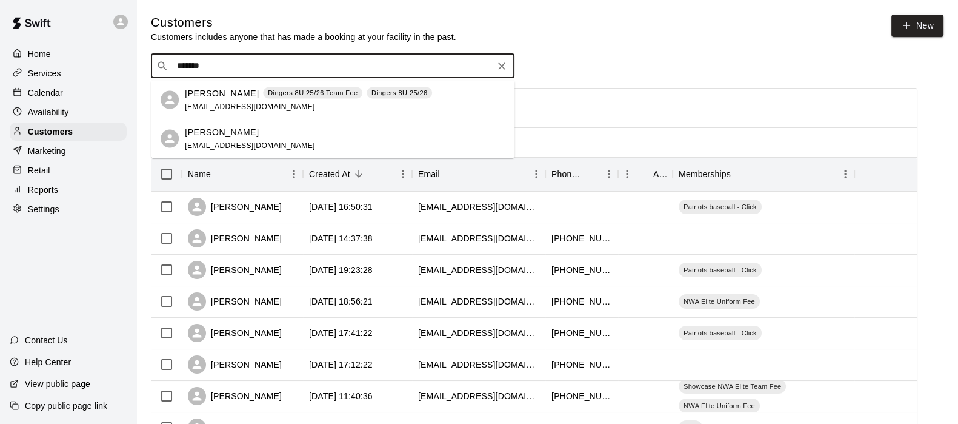
click at [202, 135] on p "[PERSON_NAME]" at bounding box center [222, 131] width 74 height 13
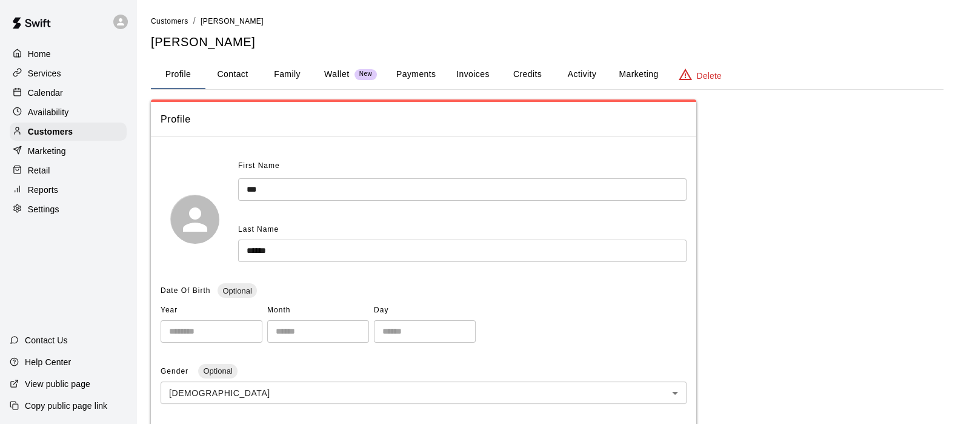
click at [430, 78] on button "Payments" at bounding box center [416, 74] width 59 height 29
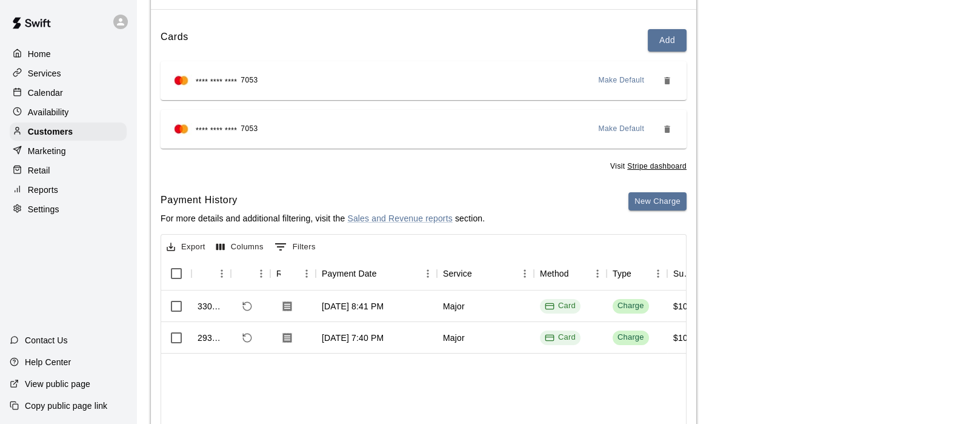
scroll to position [128, 0]
click at [83, 138] on div "Customers" at bounding box center [68, 131] width 117 height 18
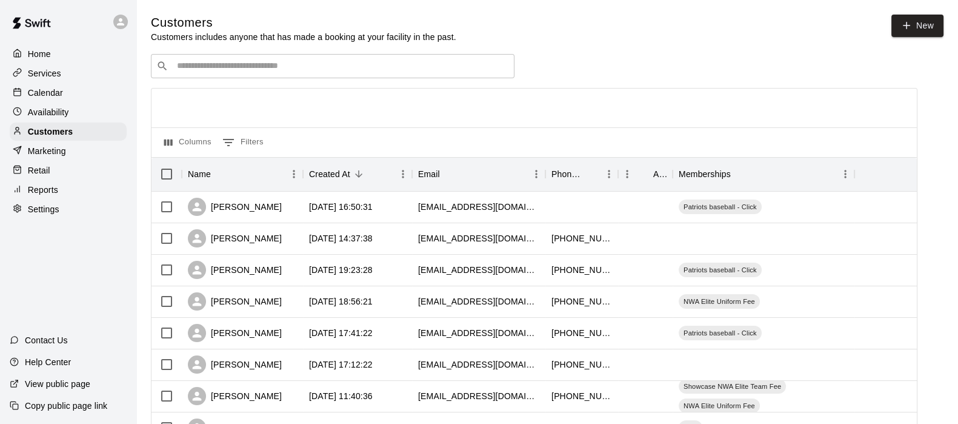
click at [184, 65] on input "Search customers by name or email" at bounding box center [341, 66] width 336 height 12
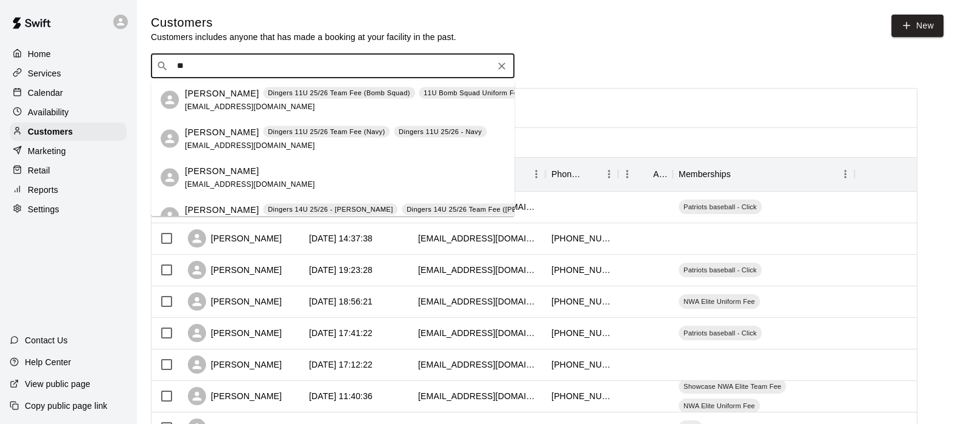
type input "*"
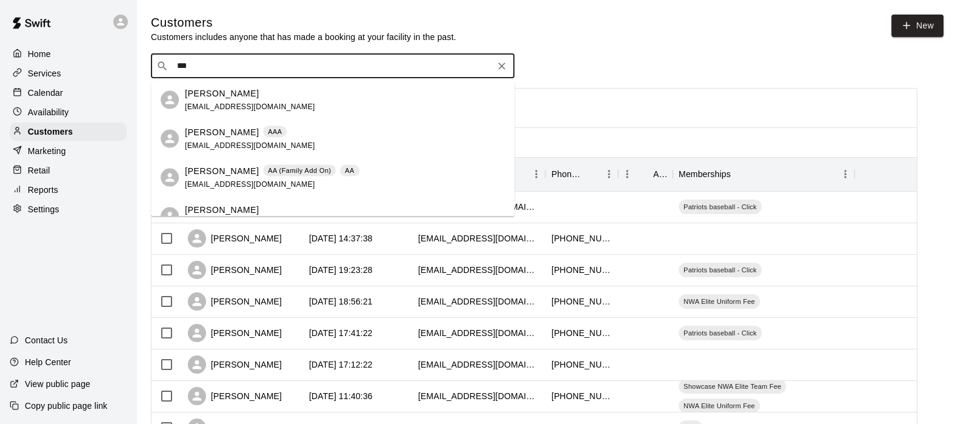
type input "****"
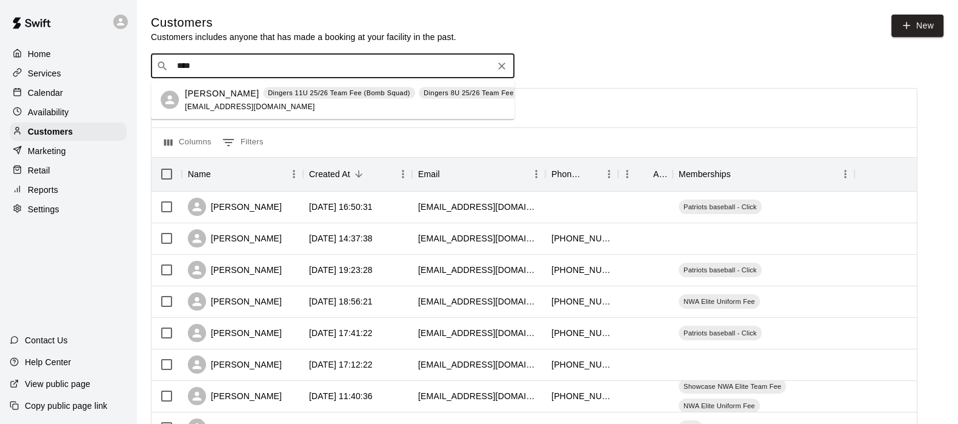
click at [392, 113] on div "[PERSON_NAME] Dingers 11U 25/26 Team Fee (Bomb Squad) Dingers 8U 25/26 Team Fee…" at bounding box center [333, 100] width 364 height 39
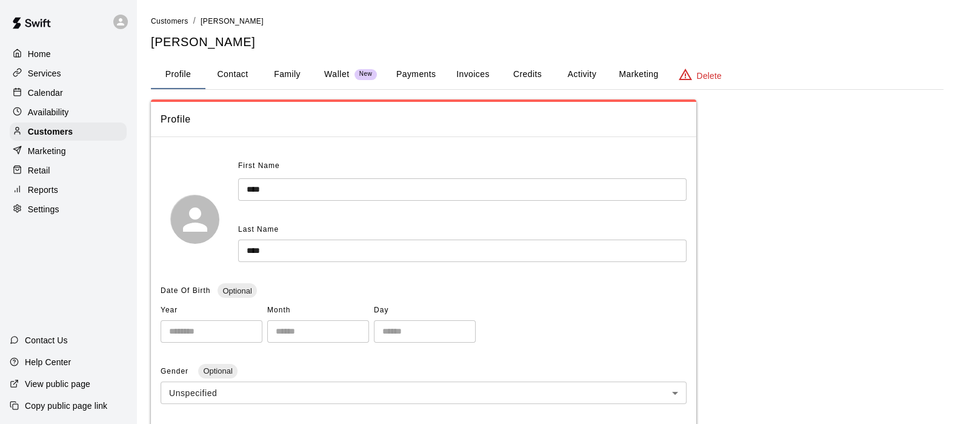
click at [582, 73] on button "Activity" at bounding box center [582, 74] width 55 height 29
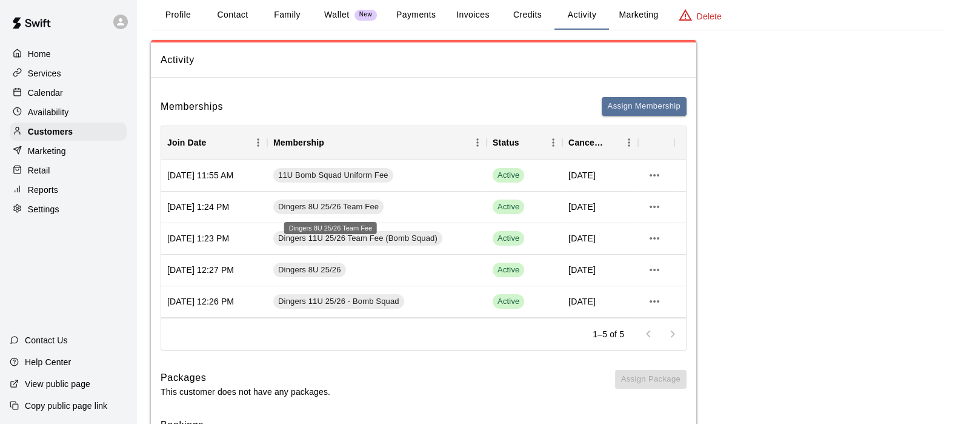
scroll to position [78, 0]
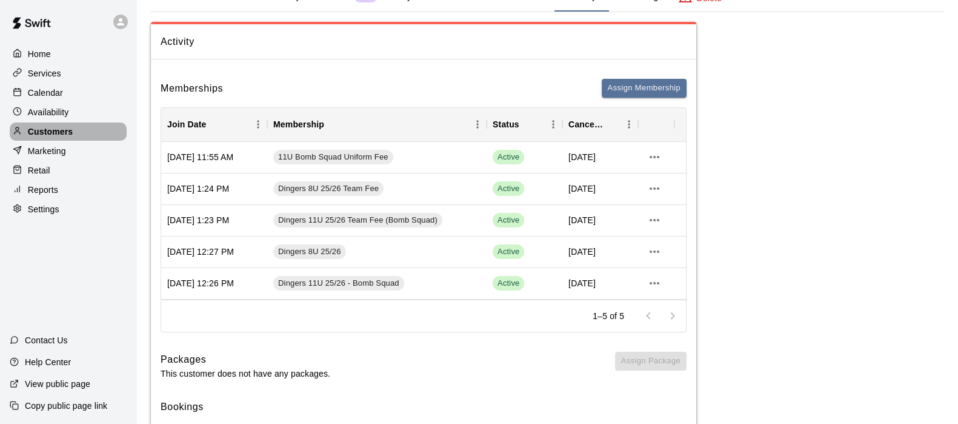
click at [90, 137] on div "Customers" at bounding box center [68, 131] width 117 height 18
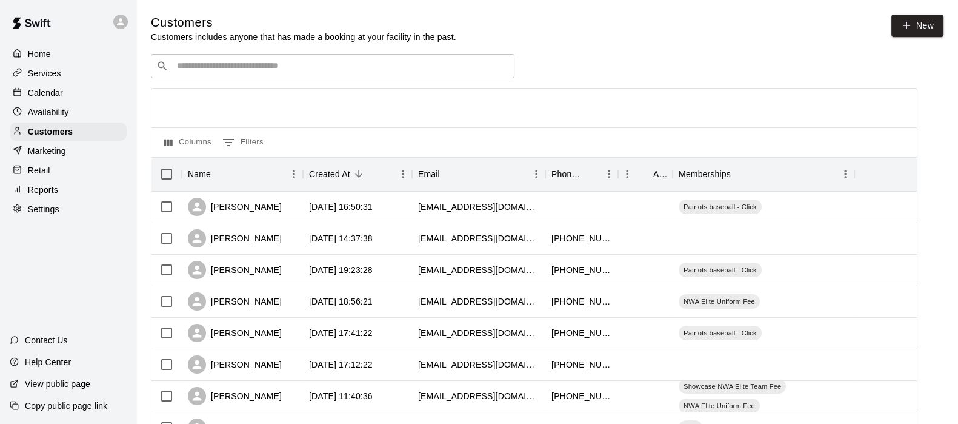
click at [190, 72] on input "Search customers by name or email" at bounding box center [341, 66] width 336 height 12
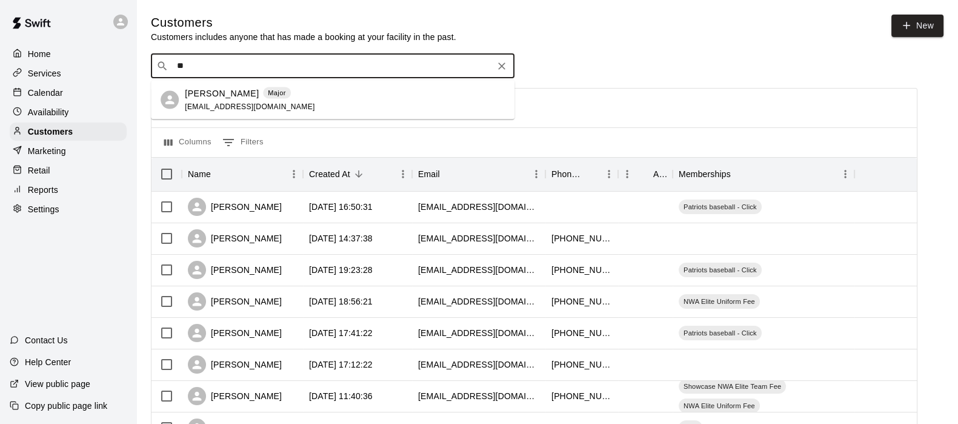
type input "*"
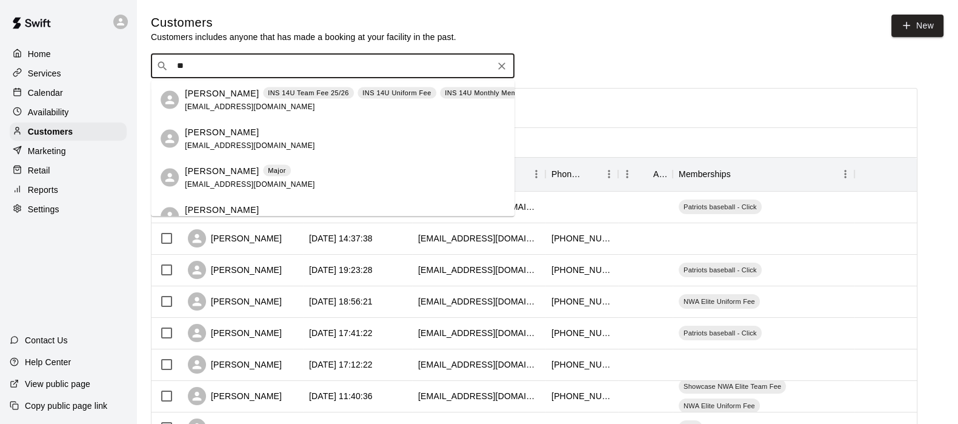
type input "*"
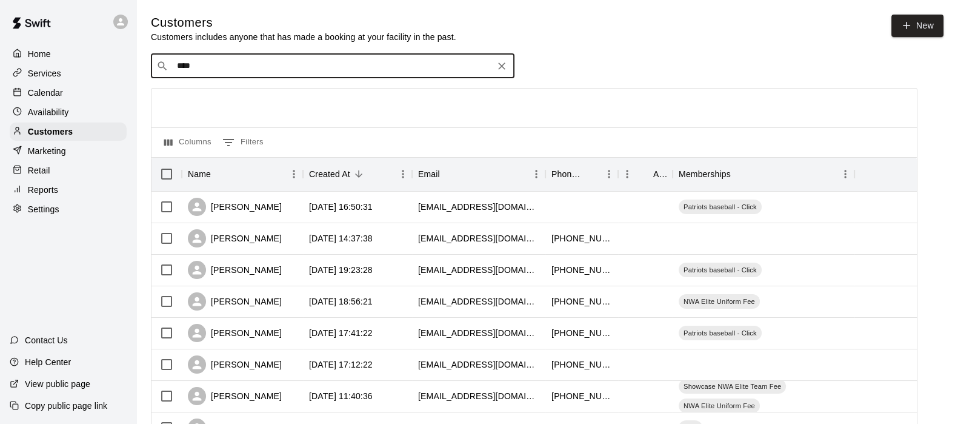
type input "*****"
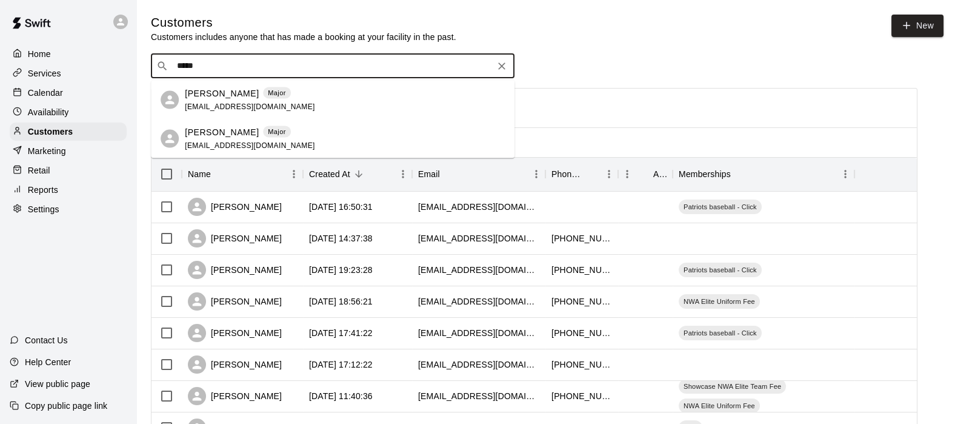
click at [209, 142] on span "[EMAIL_ADDRESS][DOMAIN_NAME]" at bounding box center [250, 145] width 130 height 8
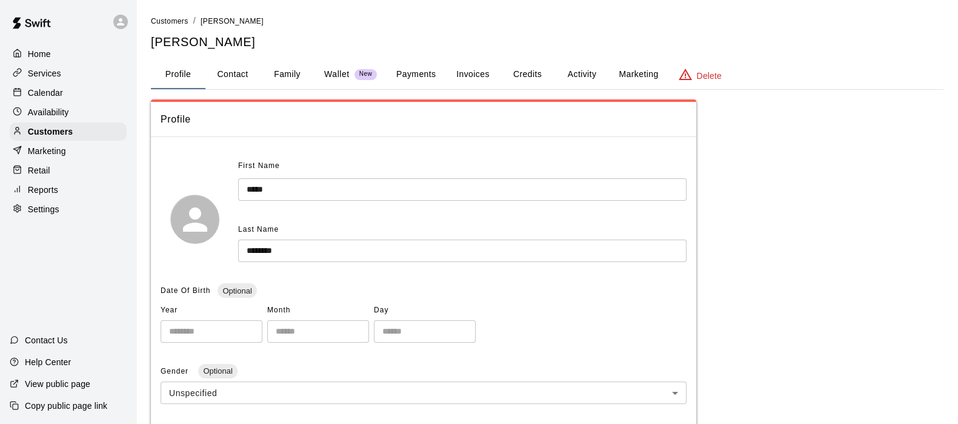
click at [592, 76] on button "Activity" at bounding box center [582, 74] width 55 height 29
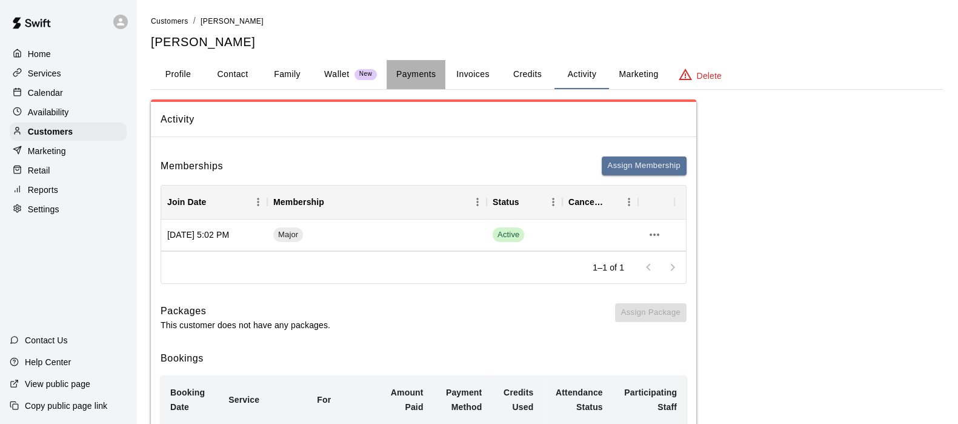
click at [425, 72] on button "Payments" at bounding box center [416, 74] width 59 height 29
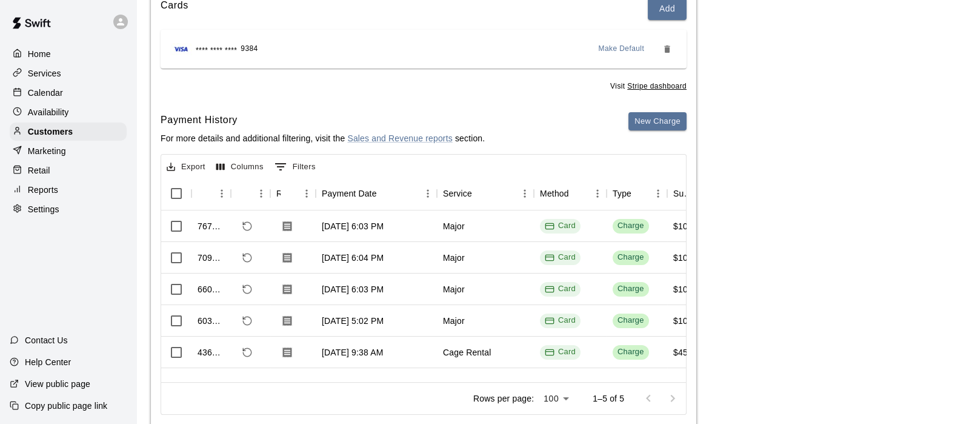
scroll to position [187, 0]
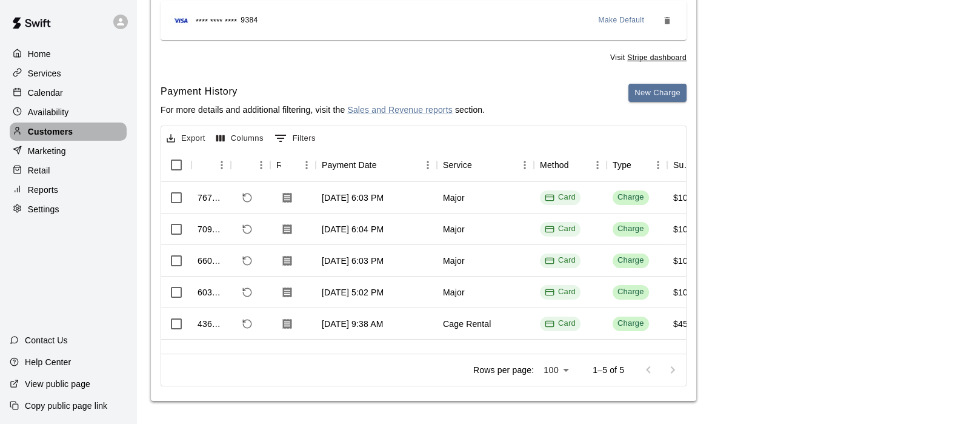
click at [54, 127] on div "Customers" at bounding box center [68, 131] width 117 height 18
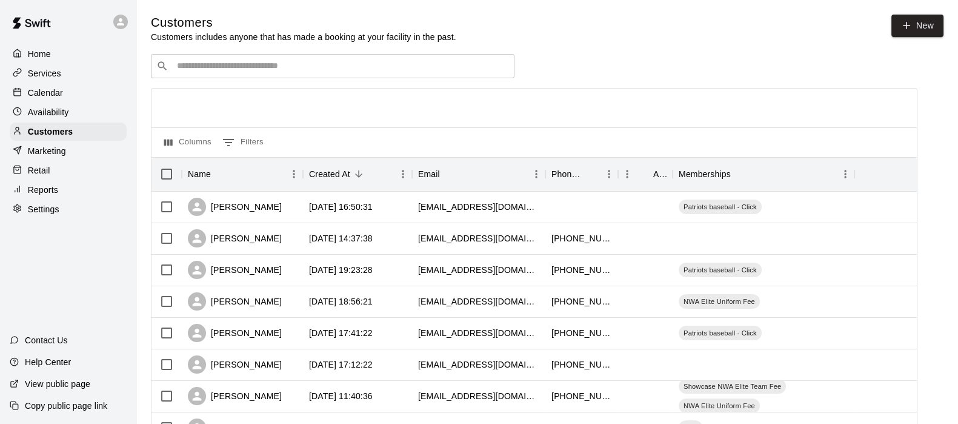
click at [179, 76] on div "​ ​" at bounding box center [333, 66] width 364 height 24
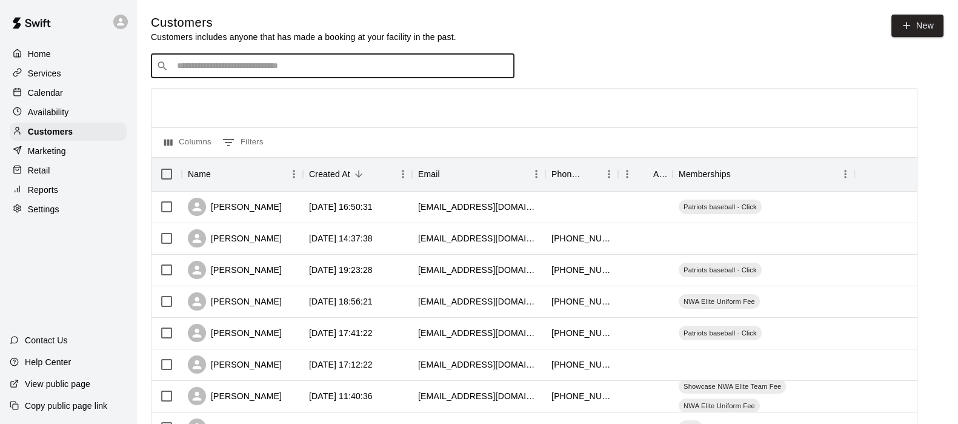
click at [176, 74] on div "​ ​" at bounding box center [333, 66] width 364 height 24
type input "****"
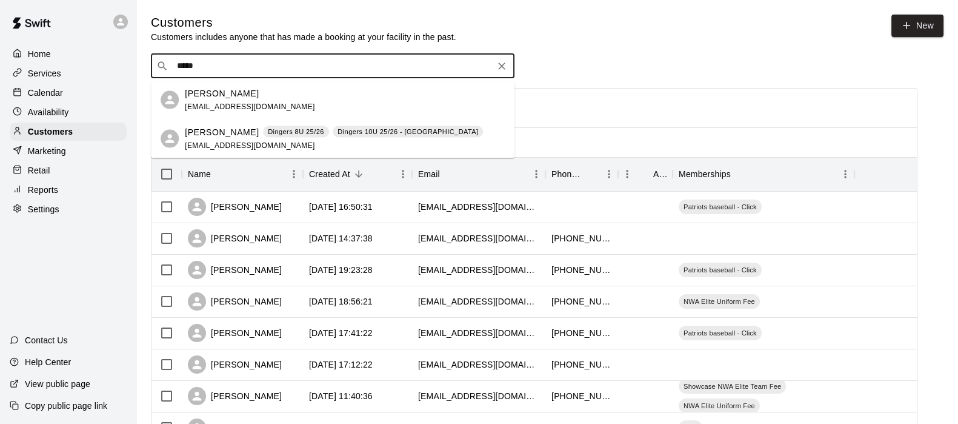
click at [270, 149] on div "[PERSON_NAME] Dingers 8U 25/26 Dingers 10U 25/26 - [PERSON_NAME] [EMAIL_ADDRESS…" at bounding box center [334, 138] width 298 height 26
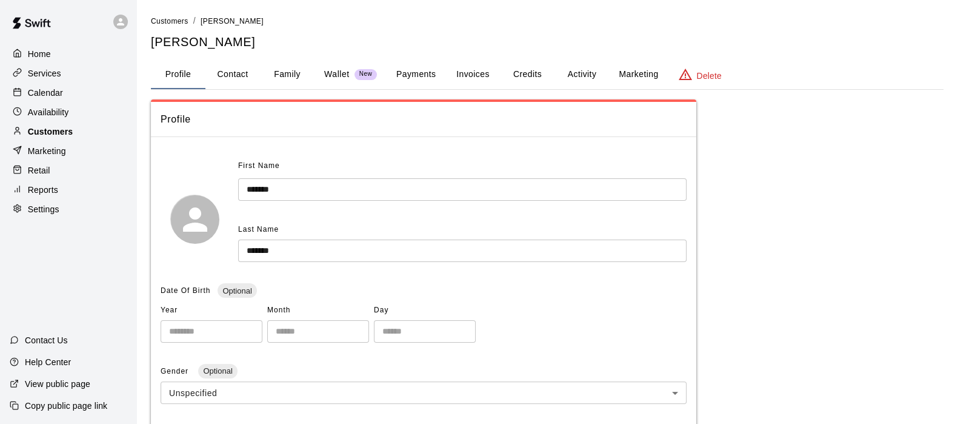
click at [42, 128] on div "Customers" at bounding box center [68, 131] width 117 height 18
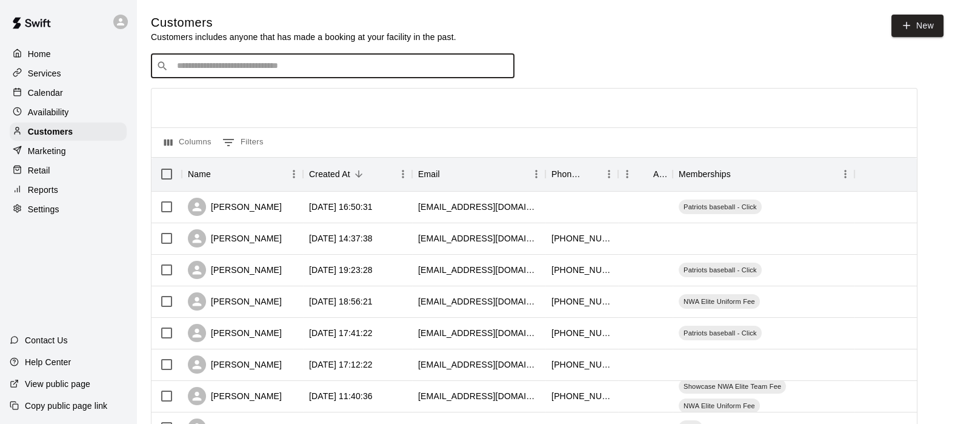
click at [182, 69] on input "Search customers by name or email" at bounding box center [341, 66] width 336 height 12
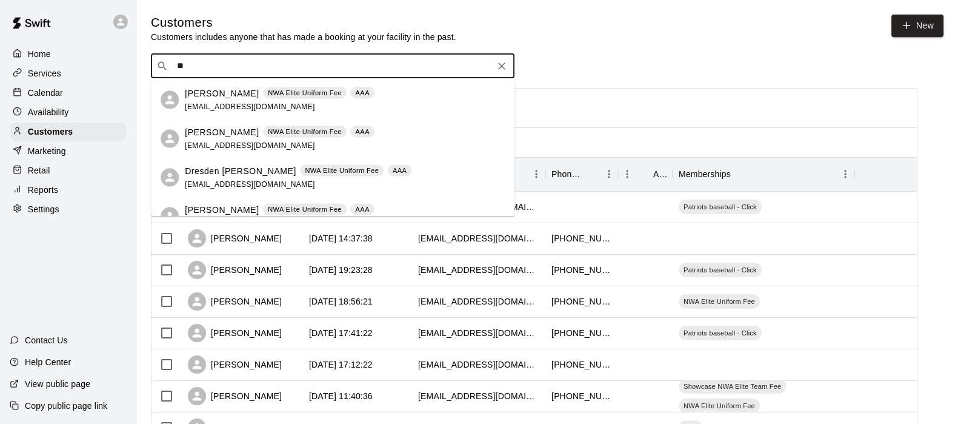
type input "*"
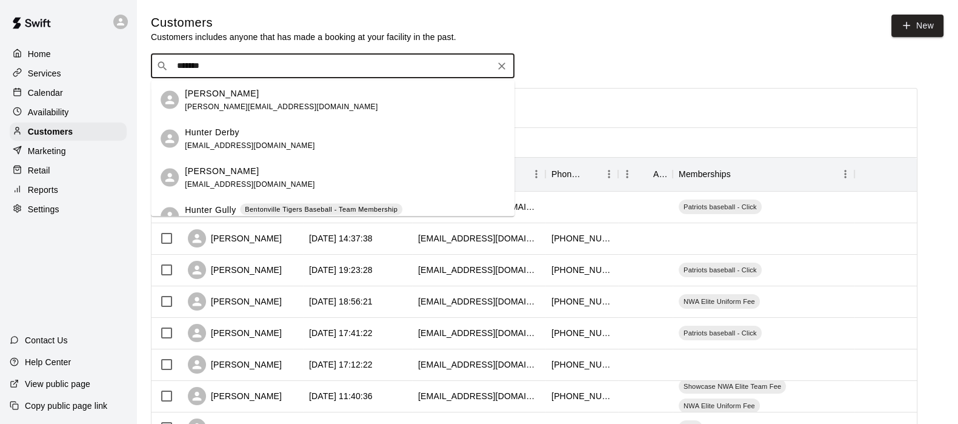
type input "********"
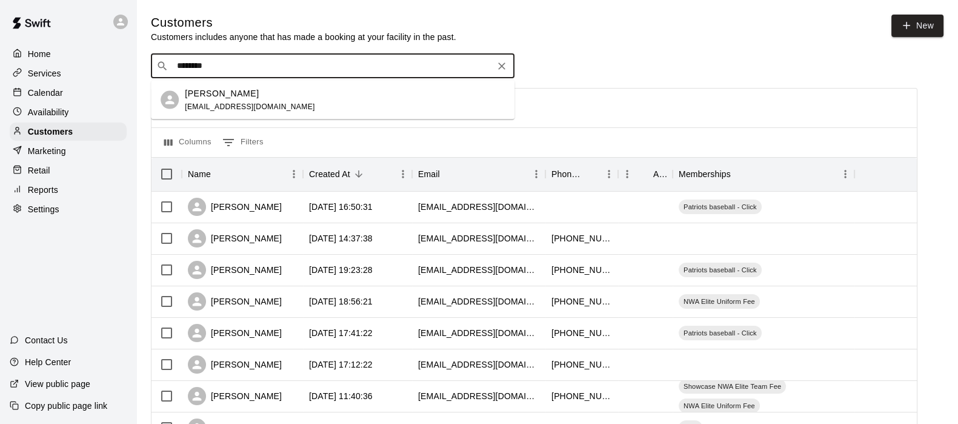
click at [196, 109] on span "[EMAIL_ADDRESS][DOMAIN_NAME]" at bounding box center [250, 106] width 130 height 8
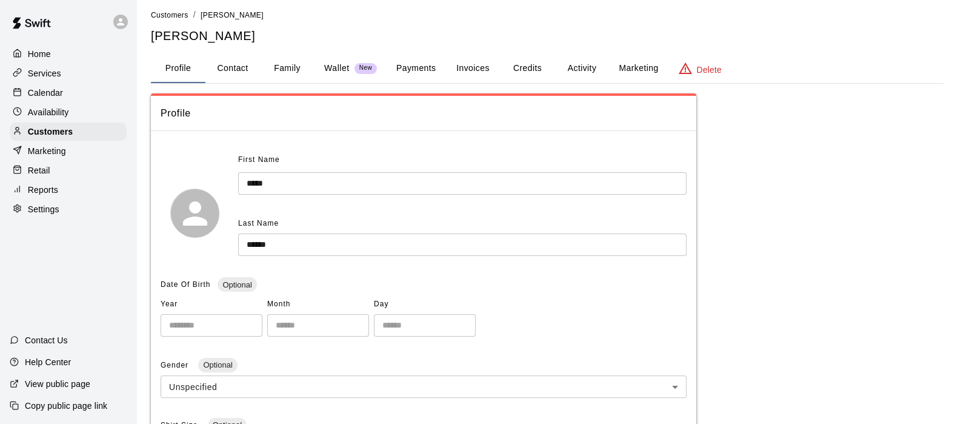
scroll to position [5, 0]
click at [589, 72] on button "Activity" at bounding box center [582, 69] width 55 height 29
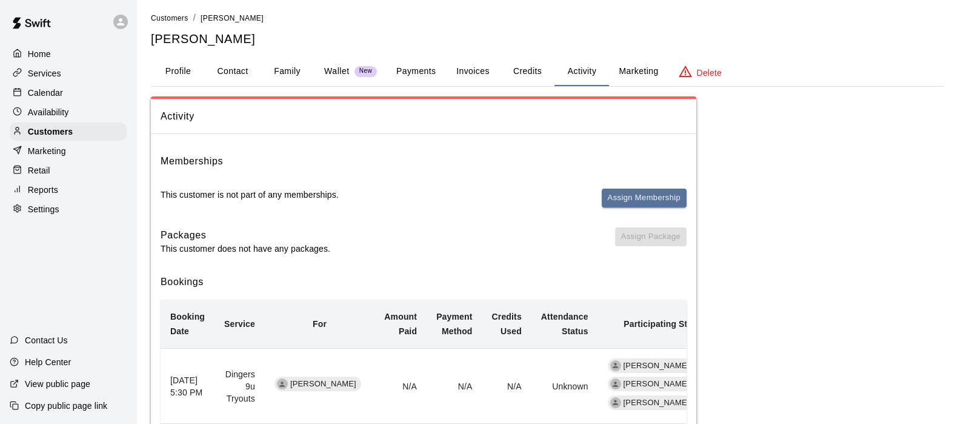
scroll to position [0, 0]
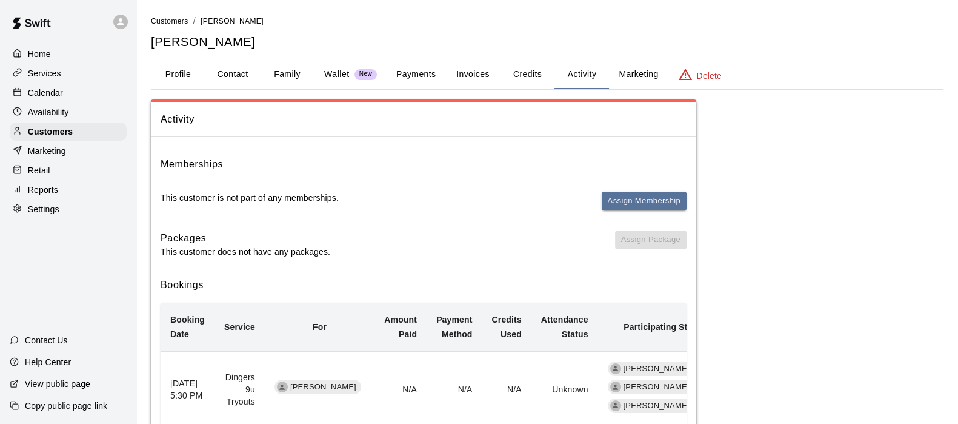
click at [415, 75] on button "Payments" at bounding box center [416, 74] width 59 height 29
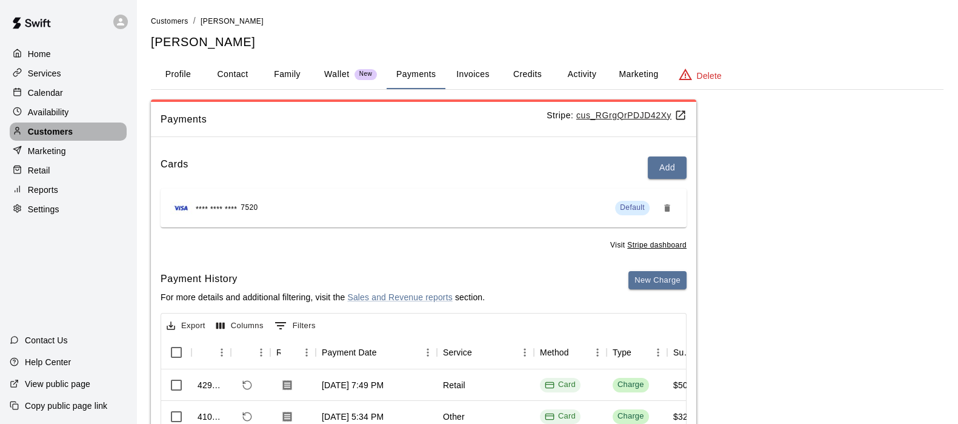
click at [50, 126] on div "Customers" at bounding box center [68, 131] width 117 height 18
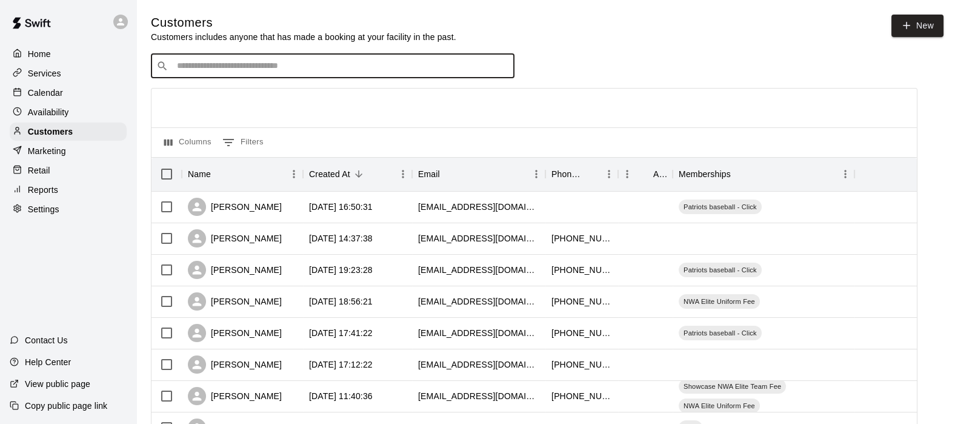
click at [202, 70] on input "Search customers by name or email" at bounding box center [341, 66] width 336 height 12
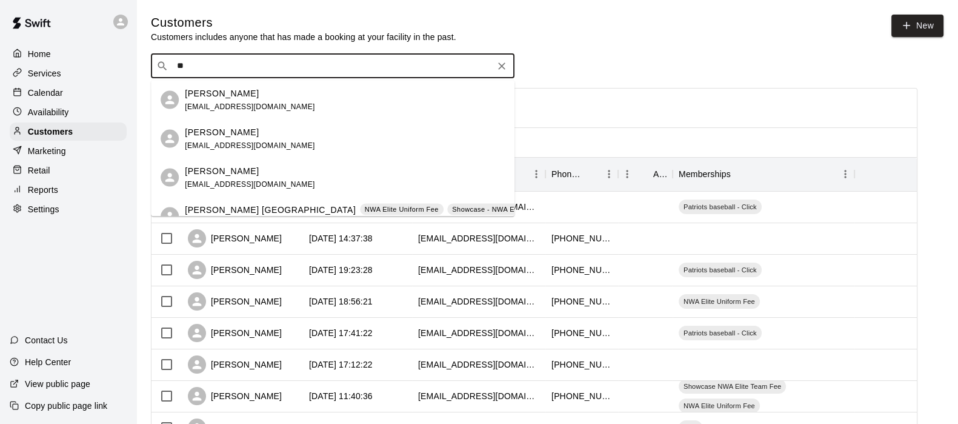
type input "*"
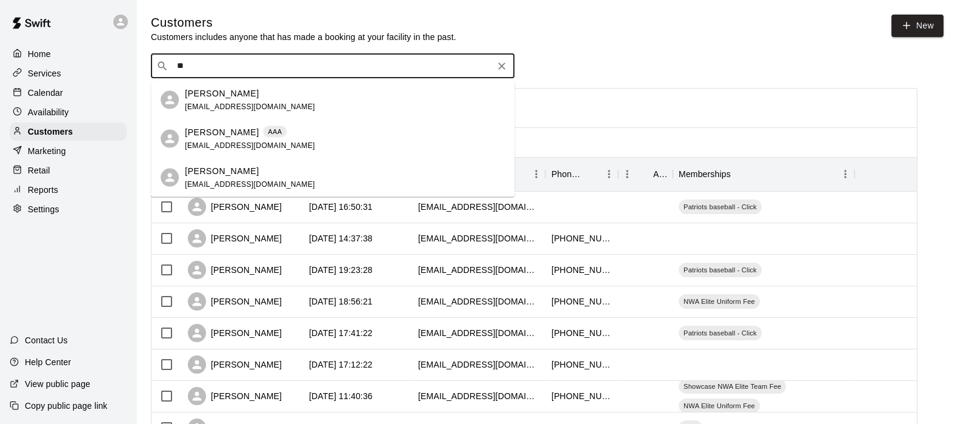
type input "*"
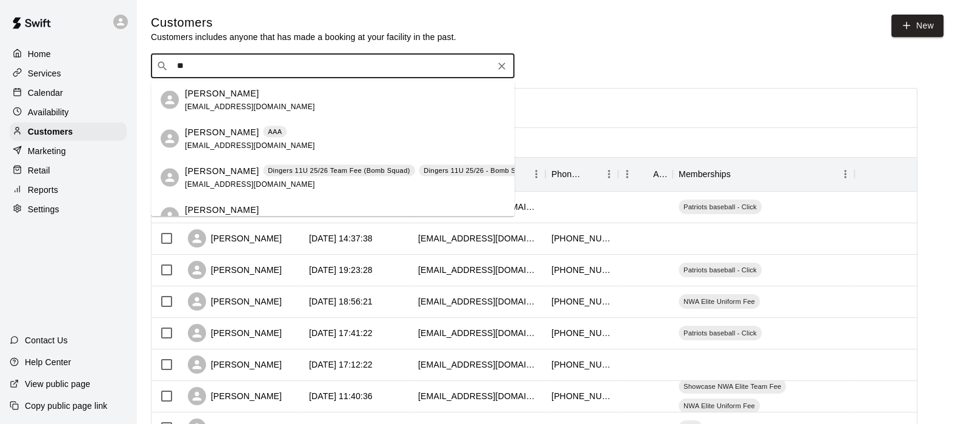
type input "*"
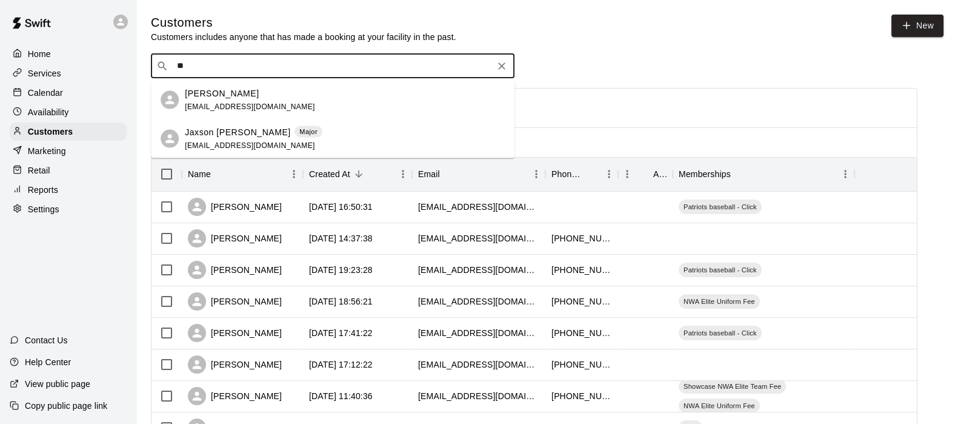
type input "*"
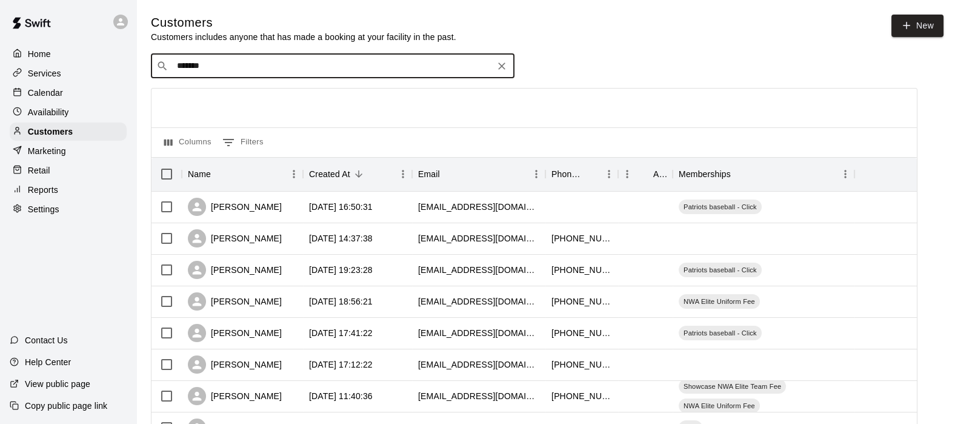
type input "*******"
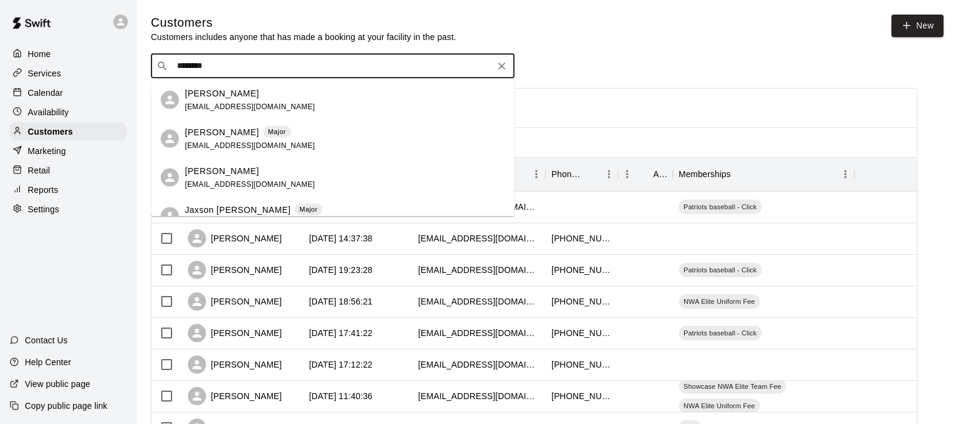
click at [223, 132] on p "[PERSON_NAME]" at bounding box center [222, 131] width 74 height 13
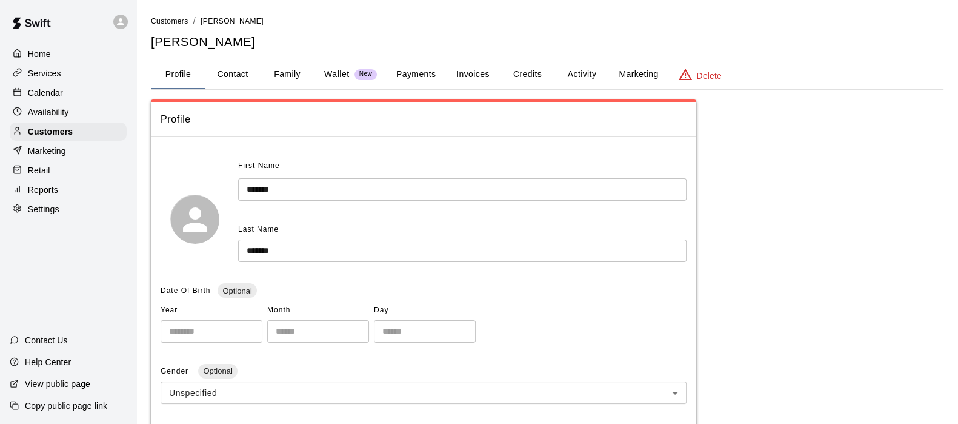
click at [401, 75] on button "Payments" at bounding box center [416, 74] width 59 height 29
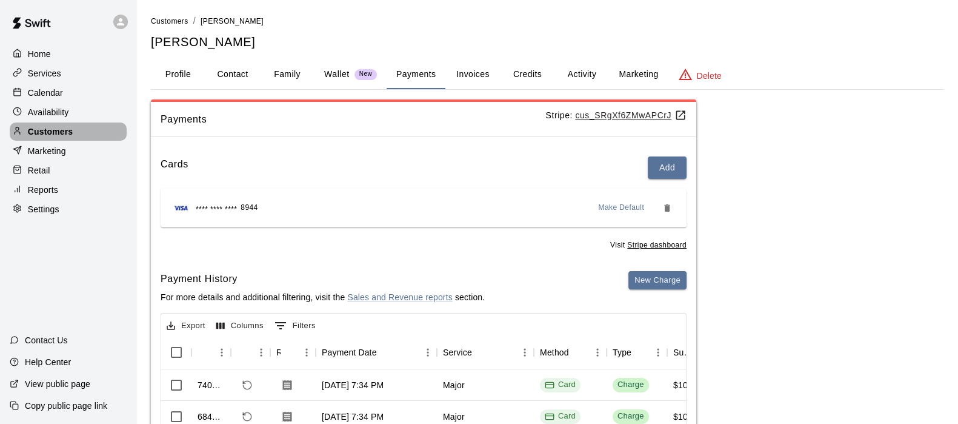
click at [36, 136] on p "Customers" at bounding box center [50, 131] width 45 height 12
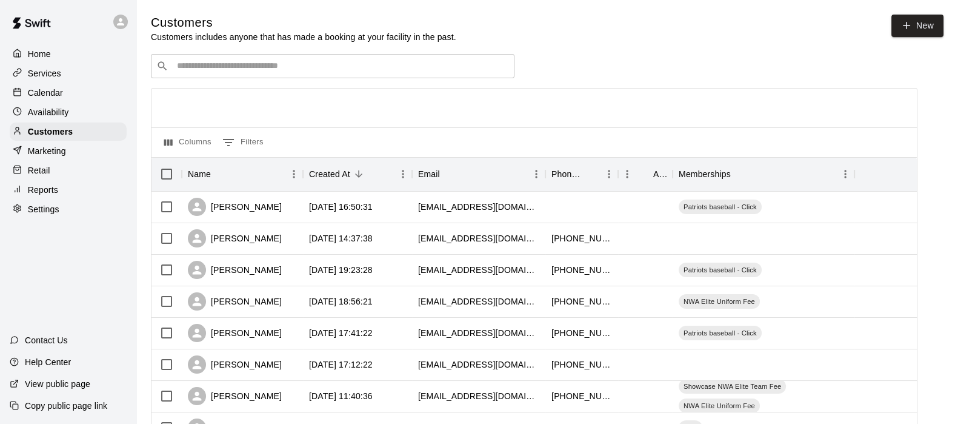
click at [212, 62] on input "Search customers by name or email" at bounding box center [341, 66] width 336 height 12
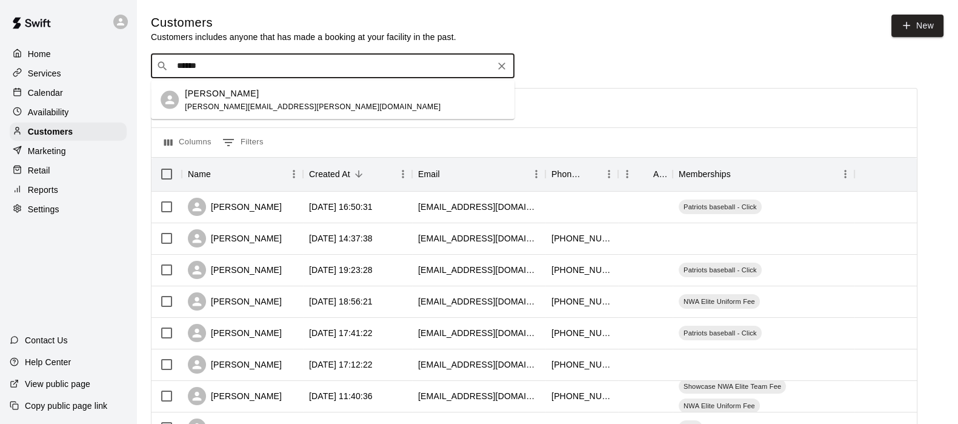
type input "*******"
click at [212, 95] on p "[PERSON_NAME]" at bounding box center [222, 93] width 74 height 13
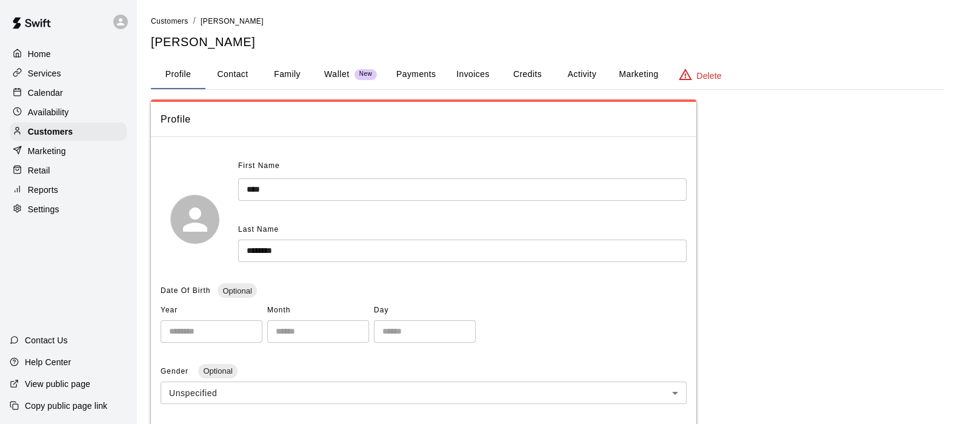
click at [576, 77] on button "Activity" at bounding box center [582, 74] width 55 height 29
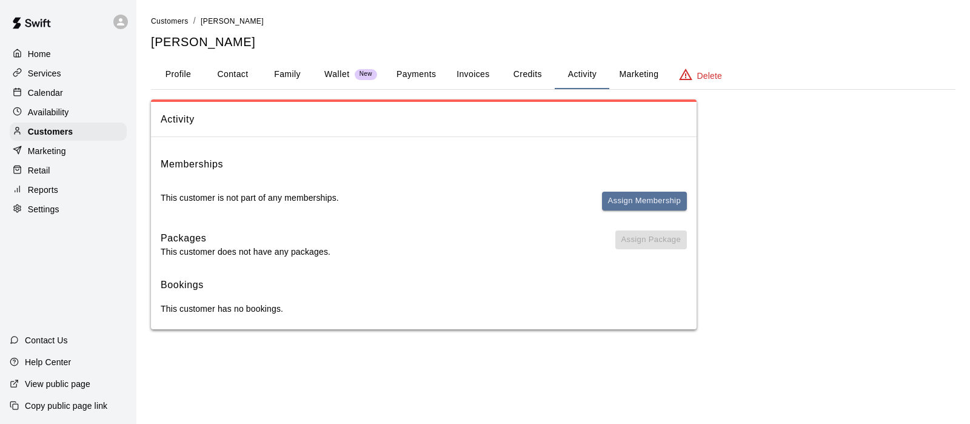
click at [407, 62] on button "Payments" at bounding box center [416, 74] width 59 height 29
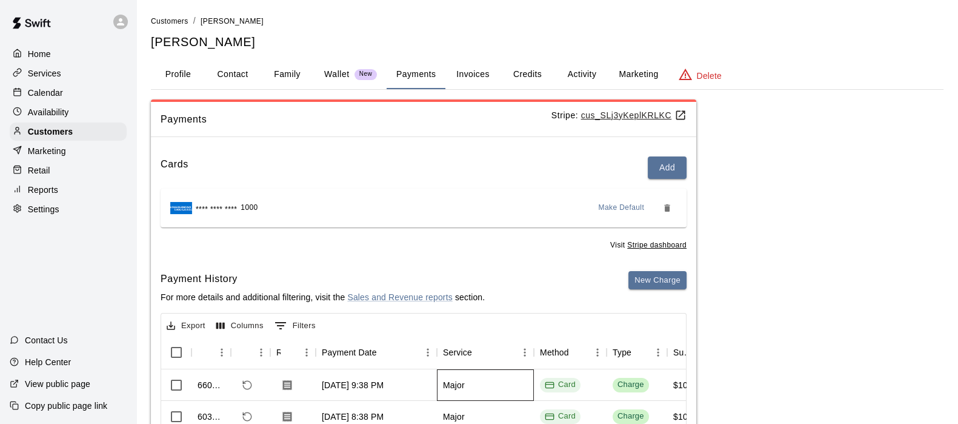
click at [445, 380] on div "Major" at bounding box center [454, 385] width 22 height 12
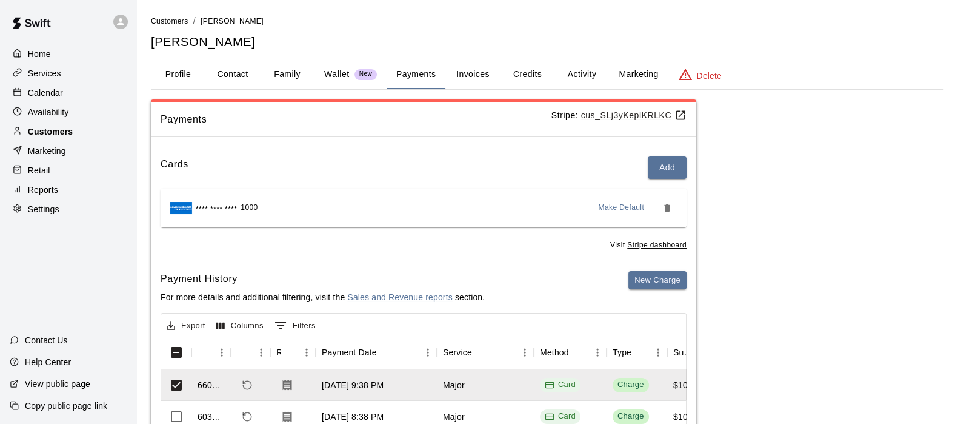
click at [58, 136] on p "Customers" at bounding box center [50, 131] width 45 height 12
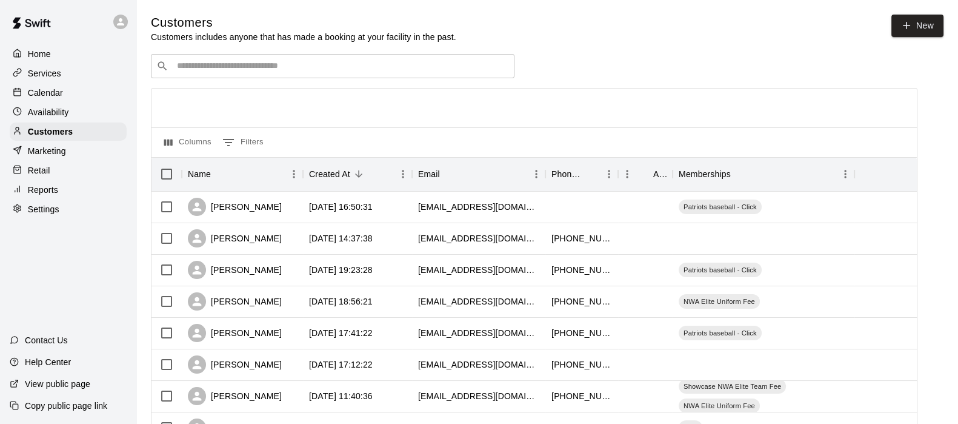
click at [201, 72] on input "Search customers by name or email" at bounding box center [341, 66] width 336 height 12
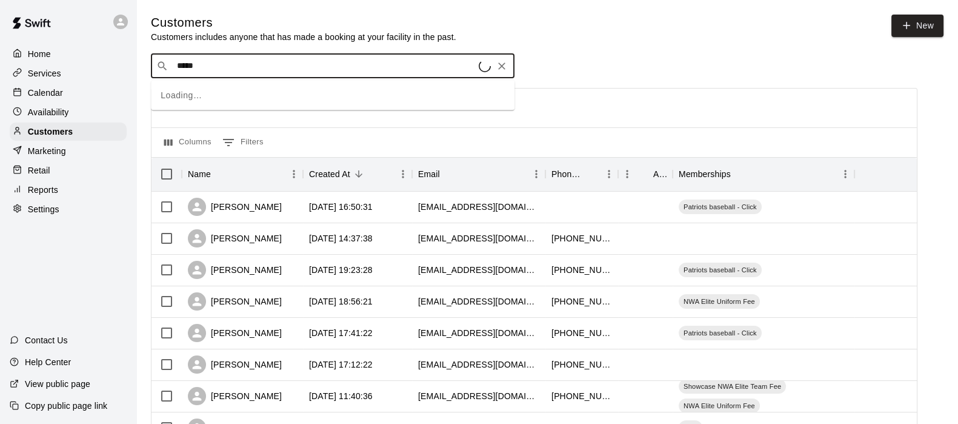
type input "******"
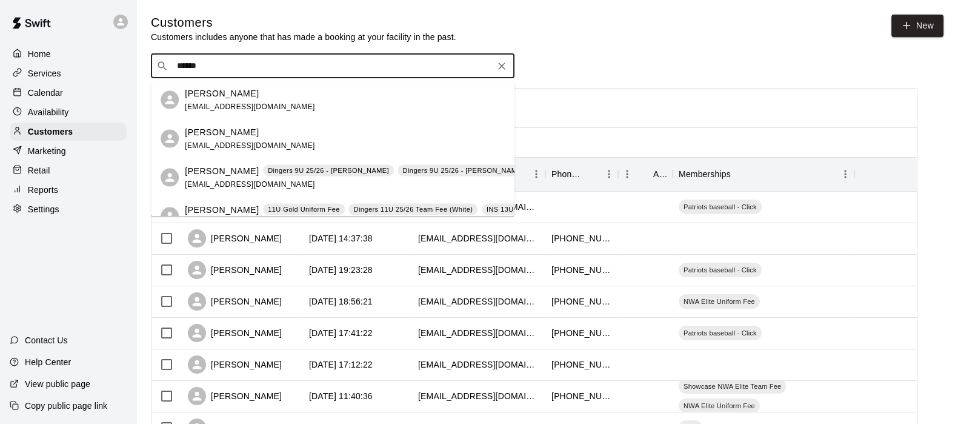
click at [213, 127] on p "[PERSON_NAME]" at bounding box center [222, 131] width 74 height 13
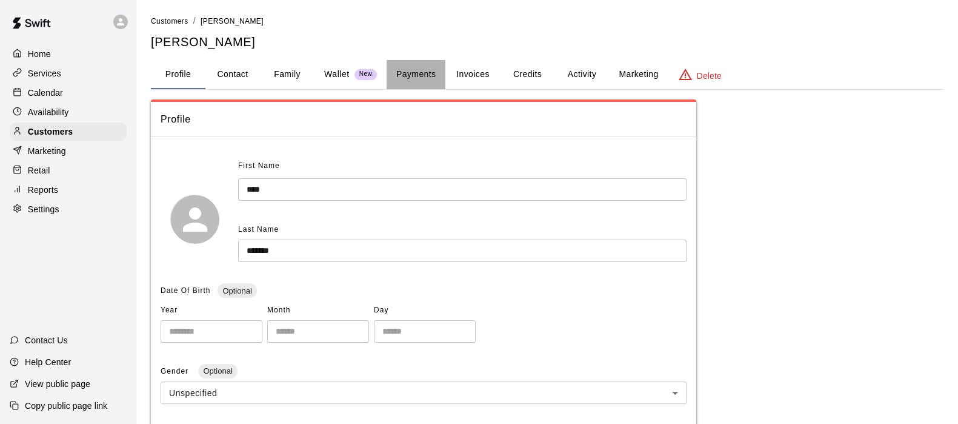
click at [405, 72] on button "Payments" at bounding box center [416, 74] width 59 height 29
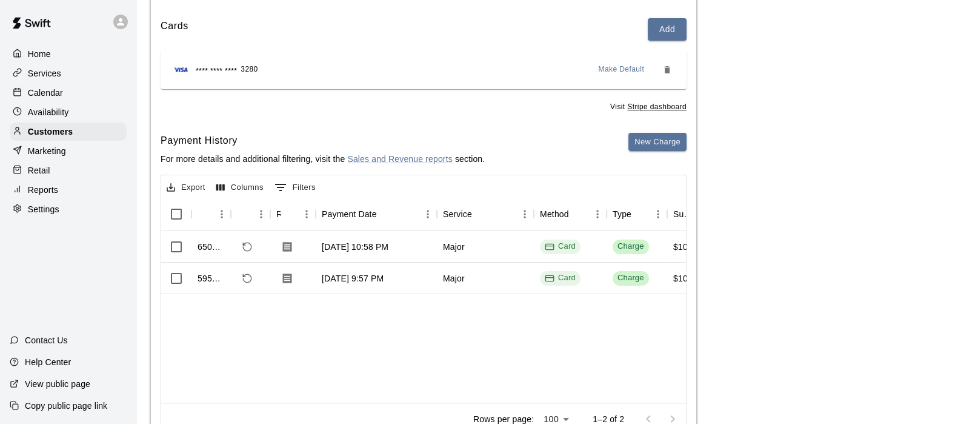
scroll to position [139, 0]
click at [92, 135] on div "Customers" at bounding box center [68, 131] width 117 height 18
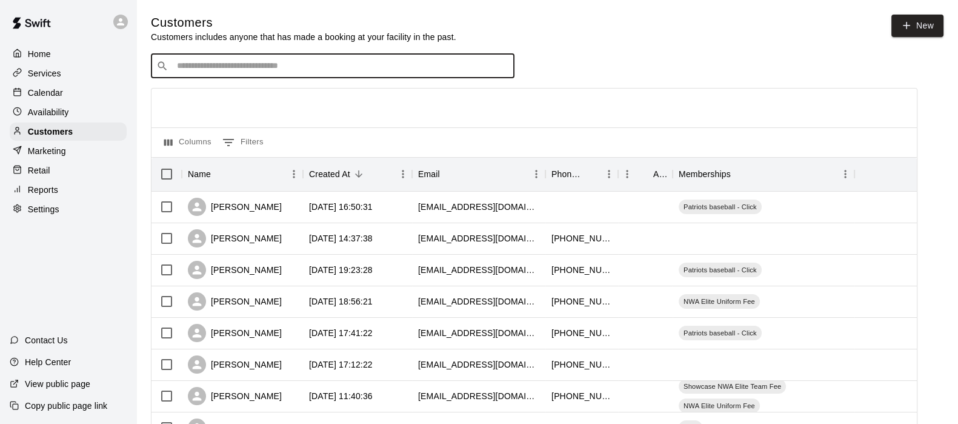
click at [189, 69] on input "Search customers by name or email" at bounding box center [341, 66] width 336 height 12
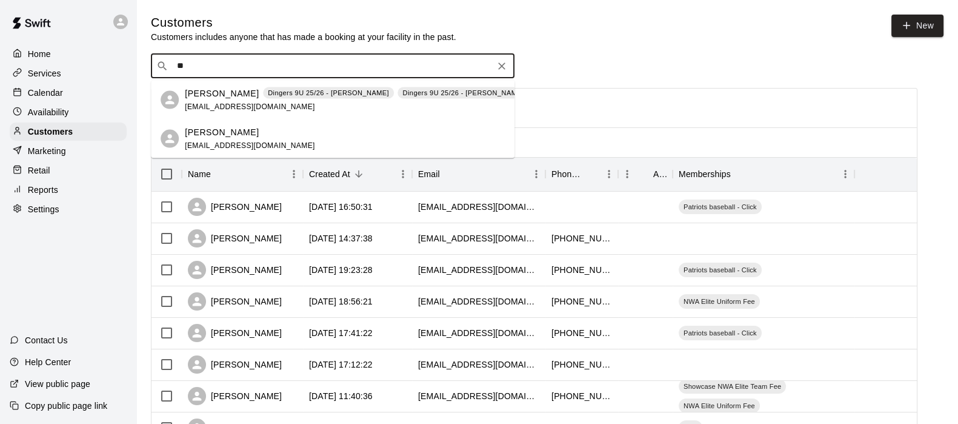
type input "*"
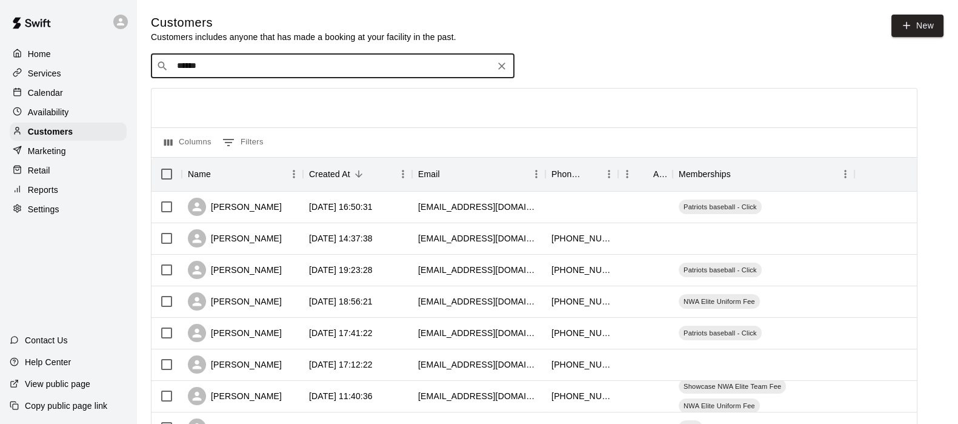
type input "*******"
click at [206, 103] on span "[EMAIL_ADDRESS][DOMAIN_NAME]" at bounding box center [250, 106] width 130 height 8
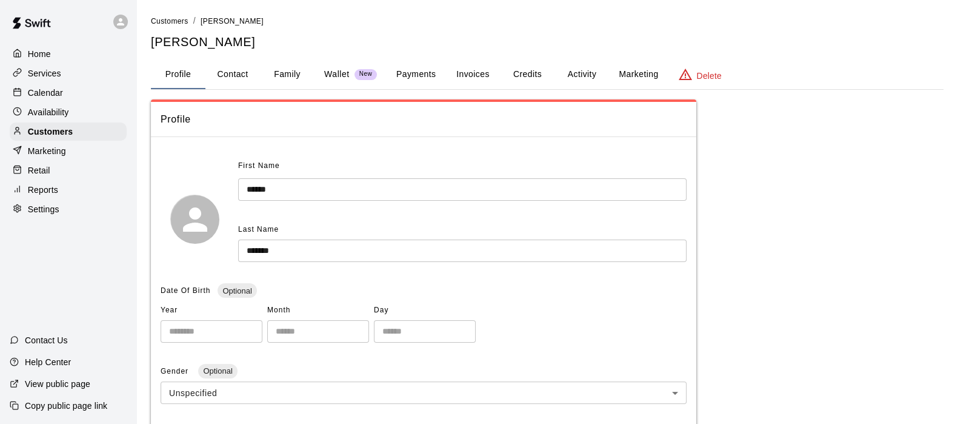
click at [239, 71] on button "Contact" at bounding box center [232, 74] width 55 height 29
select select "**"
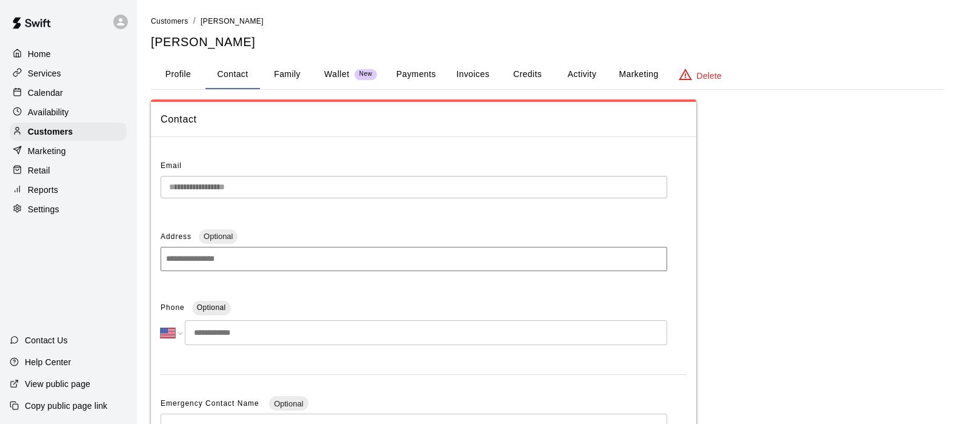
click at [288, 76] on button "Family" at bounding box center [287, 74] width 55 height 29
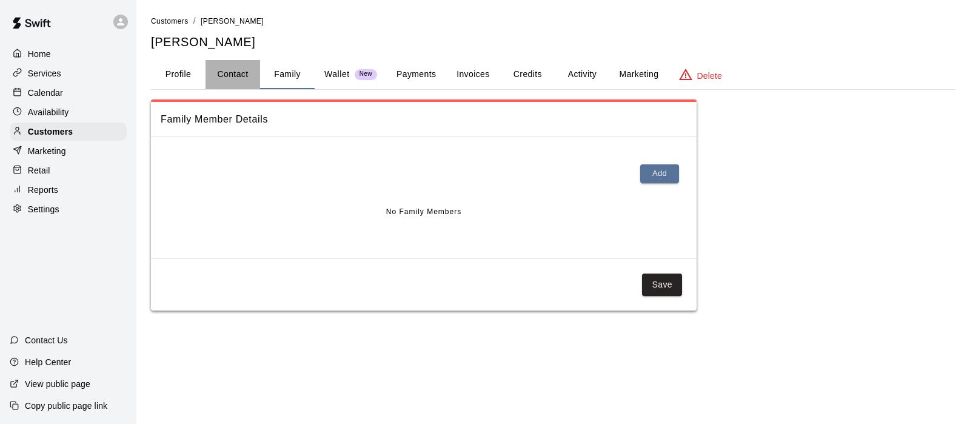
click at [247, 79] on button "Contact" at bounding box center [232, 74] width 55 height 29
select select "**"
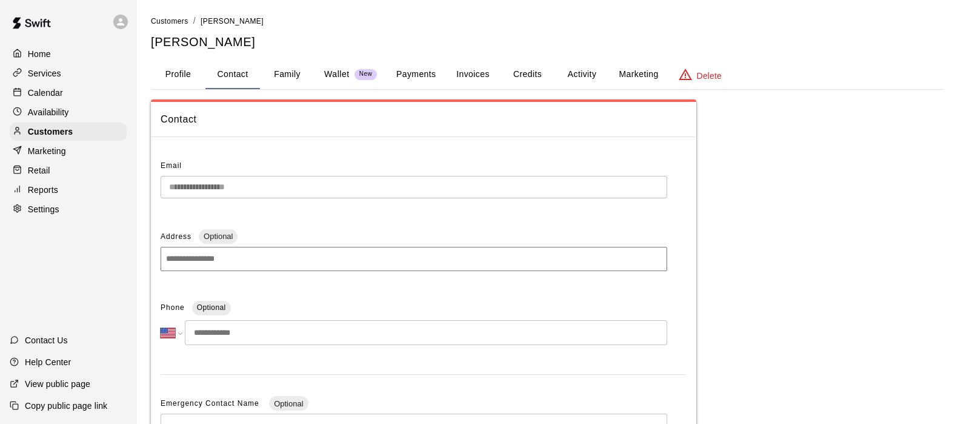
click at [577, 75] on button "Activity" at bounding box center [582, 74] width 55 height 29
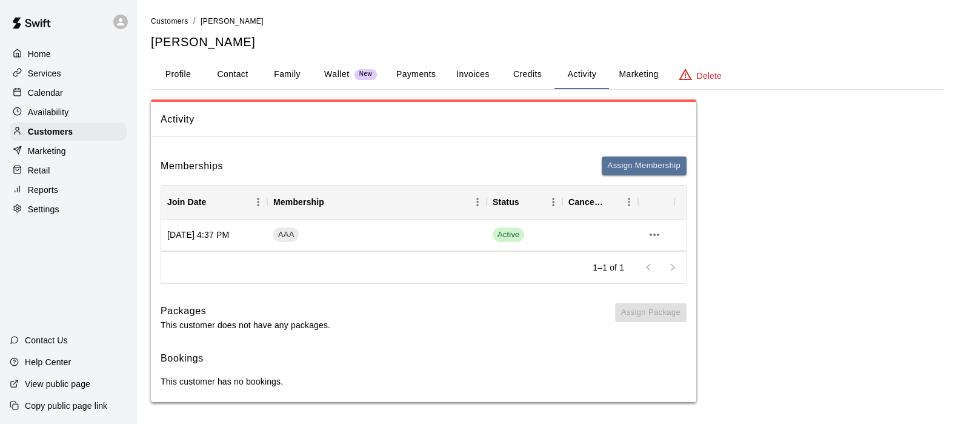
click at [422, 74] on button "Payments" at bounding box center [416, 74] width 59 height 29
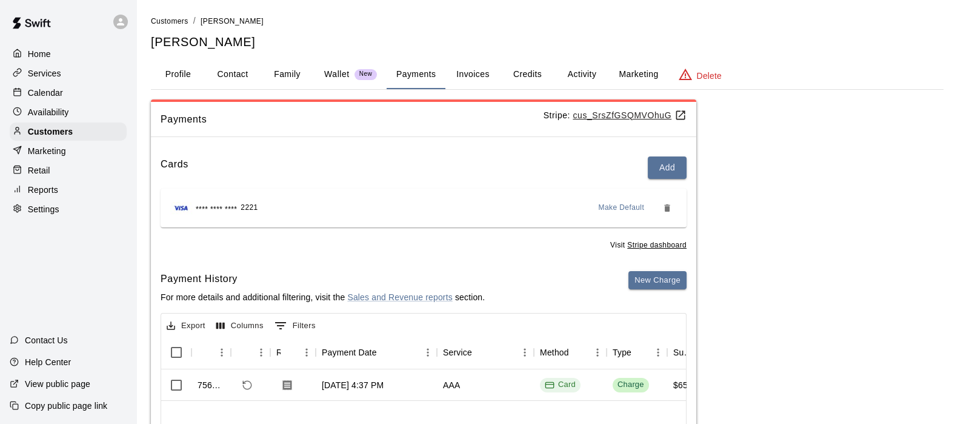
click at [230, 83] on button "Contact" at bounding box center [232, 74] width 55 height 29
select select "**"
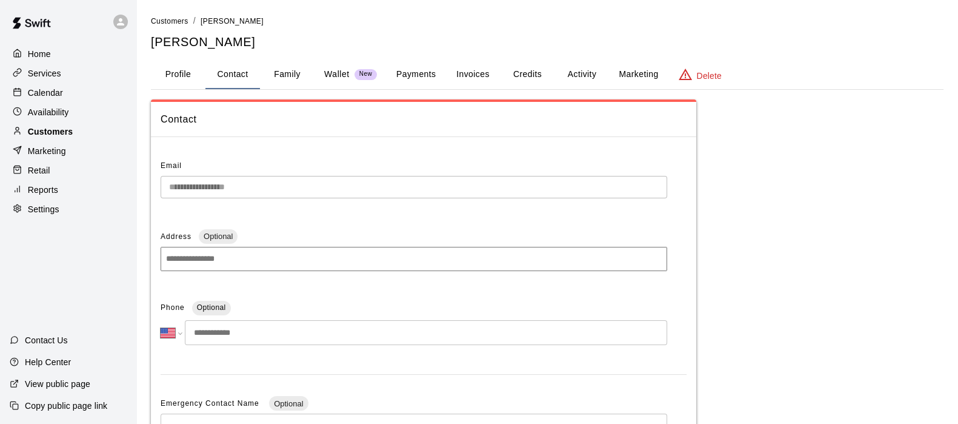
click at [53, 131] on p "Customers" at bounding box center [50, 131] width 45 height 12
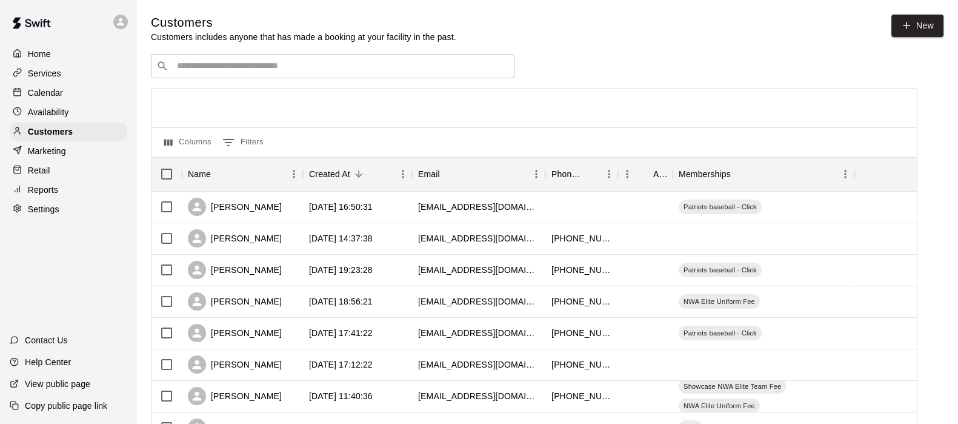
click at [228, 72] on input "Search customers by name or email" at bounding box center [341, 66] width 336 height 12
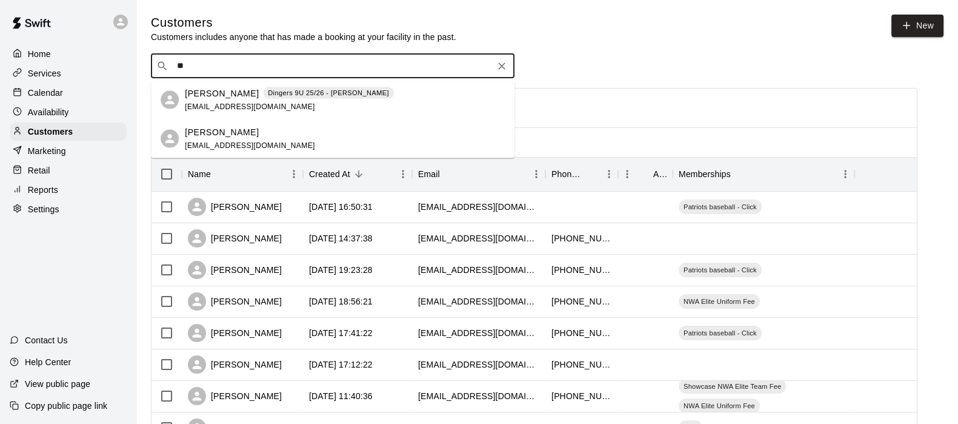
type input "*"
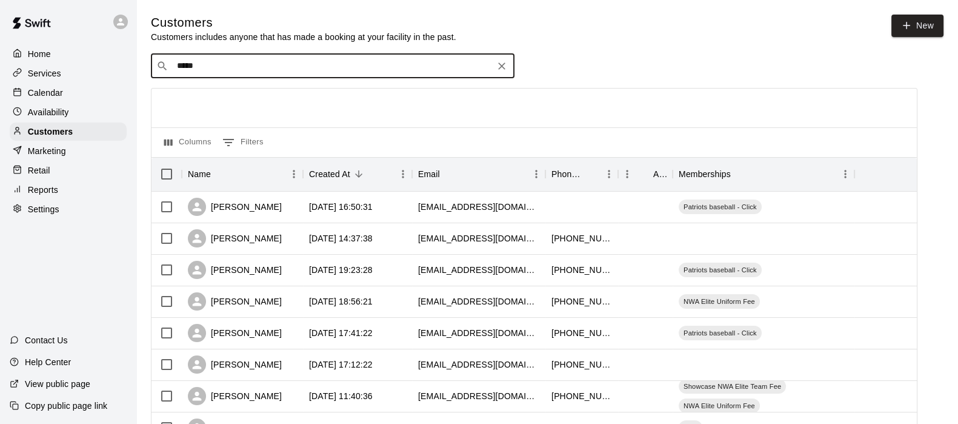
type input "******"
